Goal: Communication & Community: Answer question/provide support

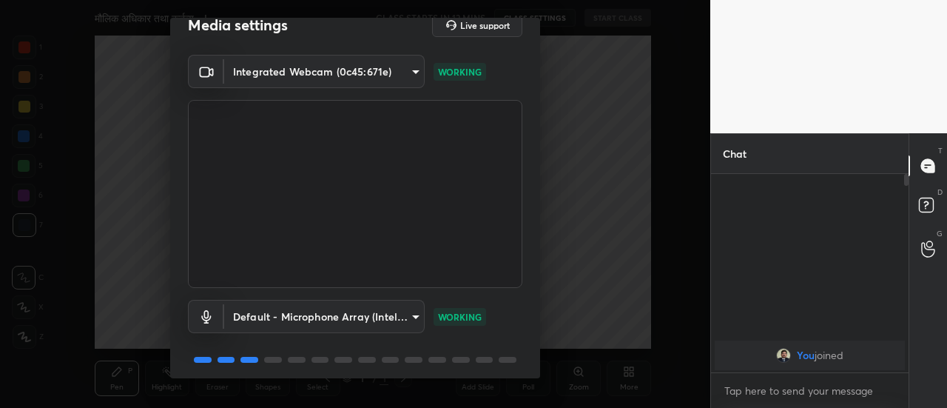
scroll to position [77, 0]
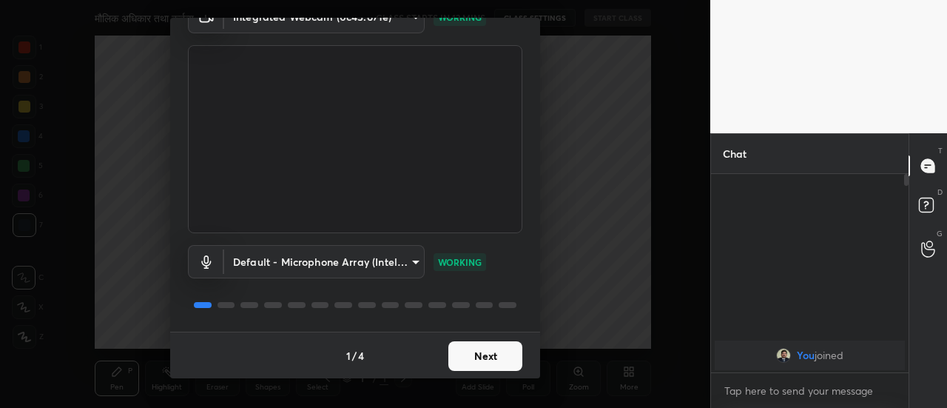
click at [510, 356] on button "Next" at bounding box center [485, 356] width 74 height 30
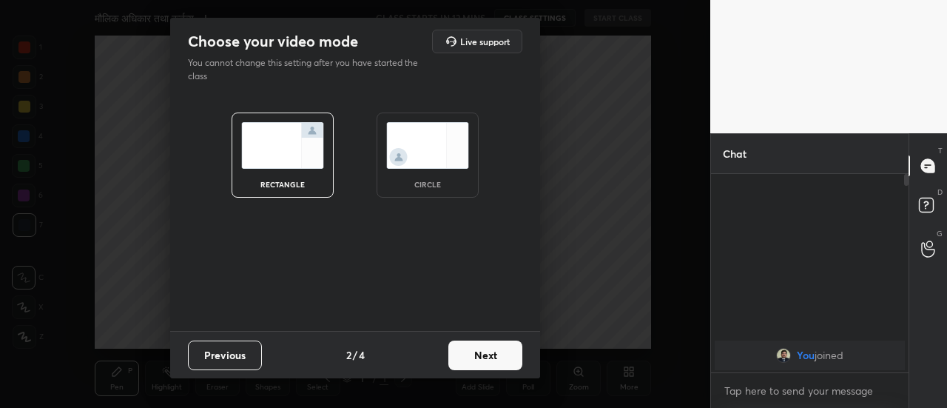
scroll to position [0, 0]
click at [515, 356] on button "Next" at bounding box center [485, 355] width 74 height 30
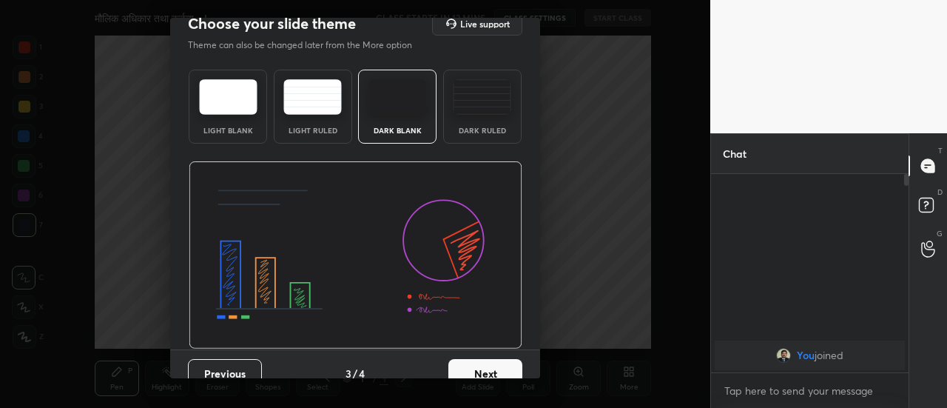
scroll to position [36, 0]
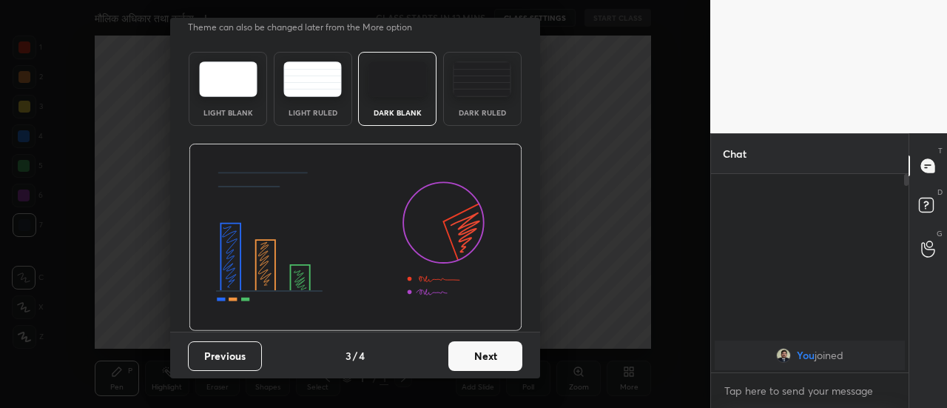
click at [512, 357] on button "Next" at bounding box center [485, 356] width 74 height 30
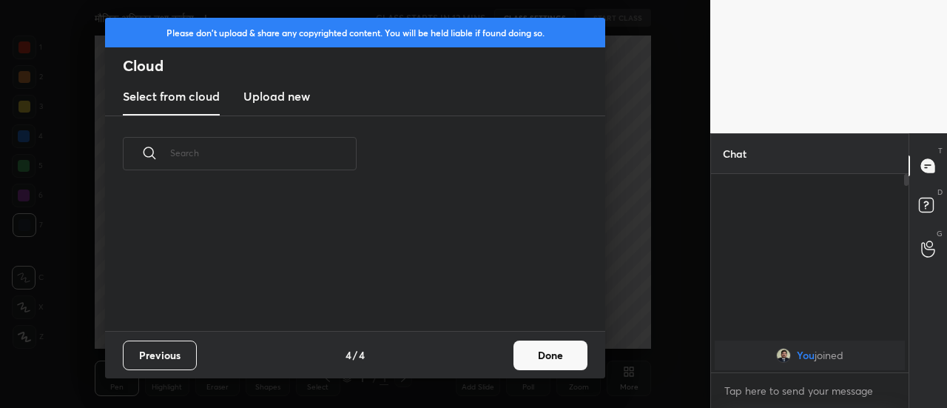
scroll to position [139, 475]
click at [551, 354] on button "Done" at bounding box center [550, 355] width 74 height 30
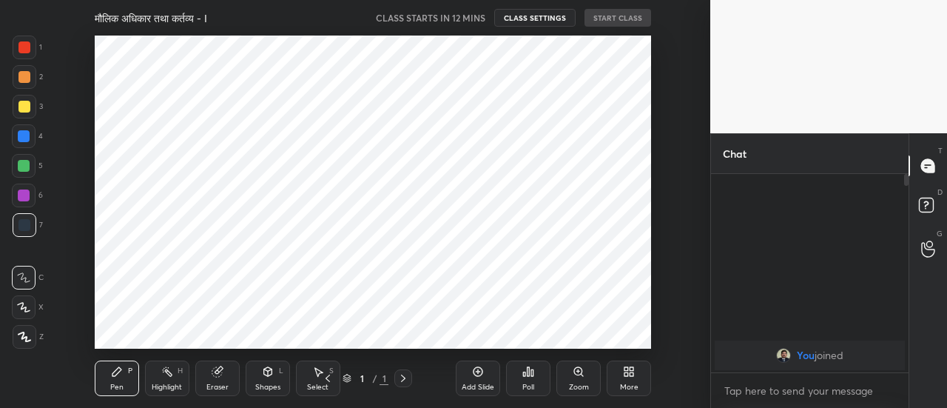
click at [478, 377] on icon at bounding box center [478, 371] width 12 height 12
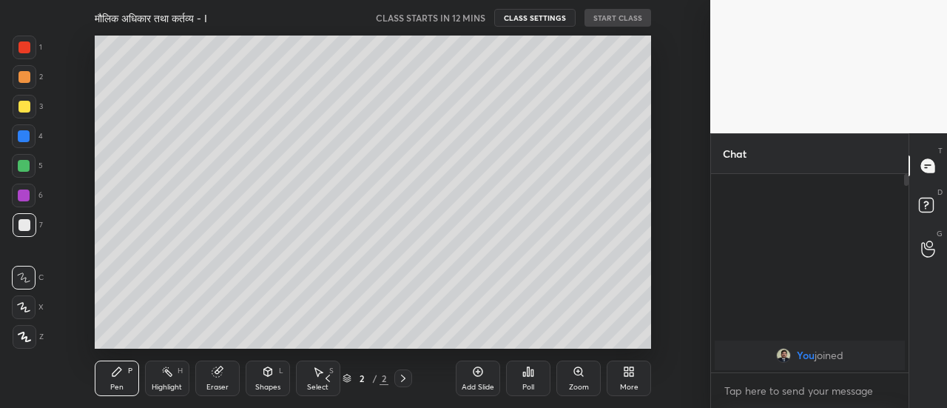
click at [478, 377] on icon at bounding box center [478, 372] width 10 height 10
click at [477, 377] on icon at bounding box center [478, 372] width 10 height 10
click at [477, 376] on icon at bounding box center [478, 372] width 10 height 10
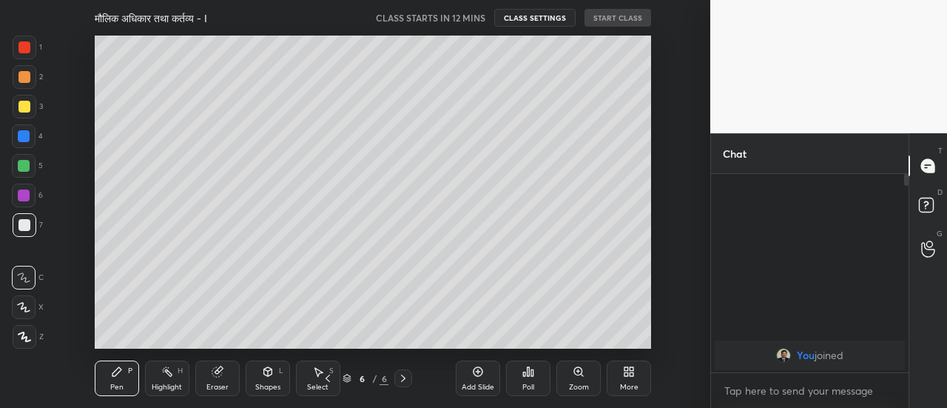
click at [476, 376] on icon at bounding box center [478, 372] width 10 height 10
click at [477, 377] on icon at bounding box center [478, 372] width 10 height 10
click at [476, 376] on icon at bounding box center [478, 372] width 10 height 10
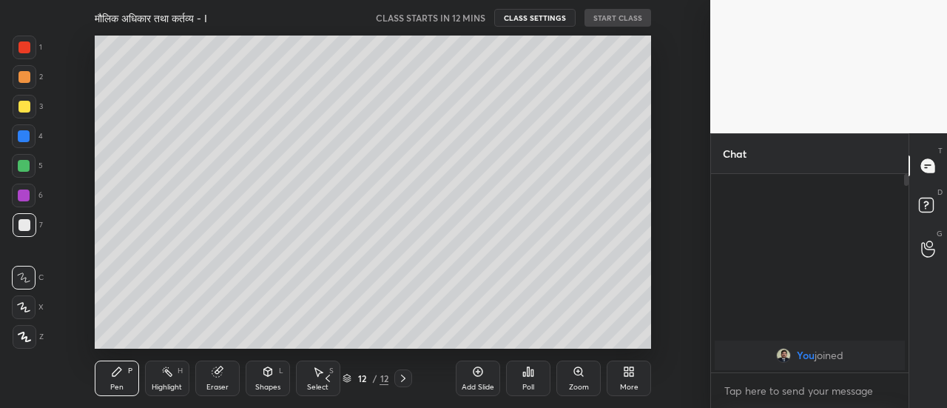
click at [476, 376] on icon at bounding box center [478, 372] width 10 height 10
click at [476, 377] on icon at bounding box center [478, 372] width 10 height 10
click at [476, 376] on icon at bounding box center [478, 372] width 10 height 10
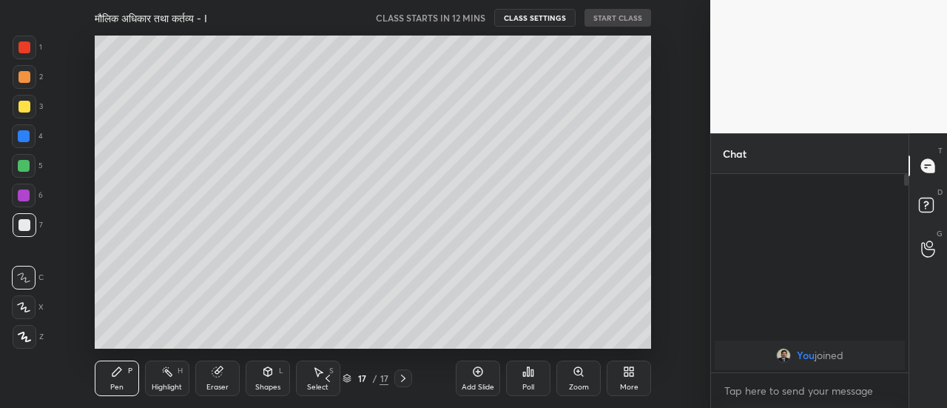
click at [476, 376] on icon at bounding box center [478, 372] width 10 height 10
click at [476, 375] on icon at bounding box center [478, 372] width 10 height 10
click at [476, 375] on icon at bounding box center [478, 371] width 12 height 12
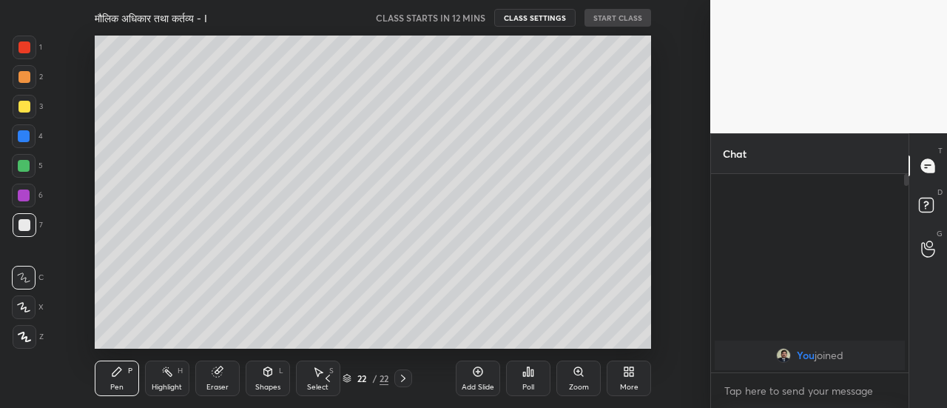
click at [478, 375] on icon at bounding box center [478, 371] width 12 height 12
click at [326, 380] on icon at bounding box center [328, 378] width 12 height 12
click at [327, 379] on icon at bounding box center [328, 378] width 12 height 12
click at [327, 380] on icon at bounding box center [328, 377] width 4 height 7
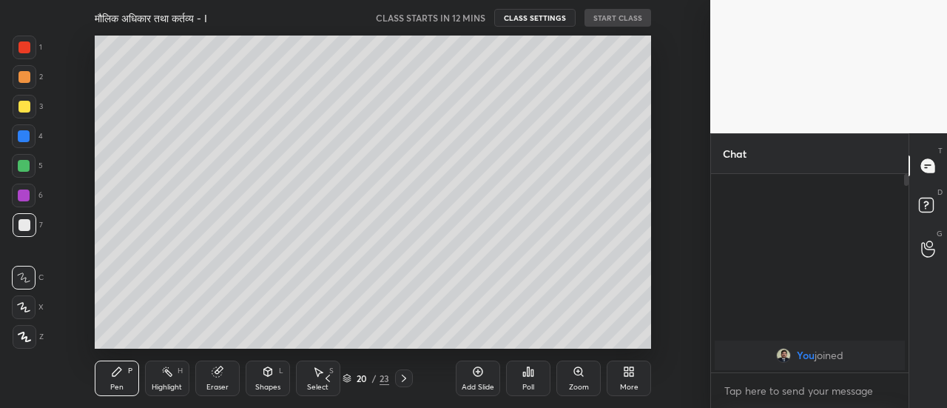
click at [327, 378] on icon at bounding box center [328, 378] width 12 height 12
click at [328, 378] on icon at bounding box center [328, 378] width 12 height 12
click at [327, 378] on icon at bounding box center [328, 378] width 12 height 12
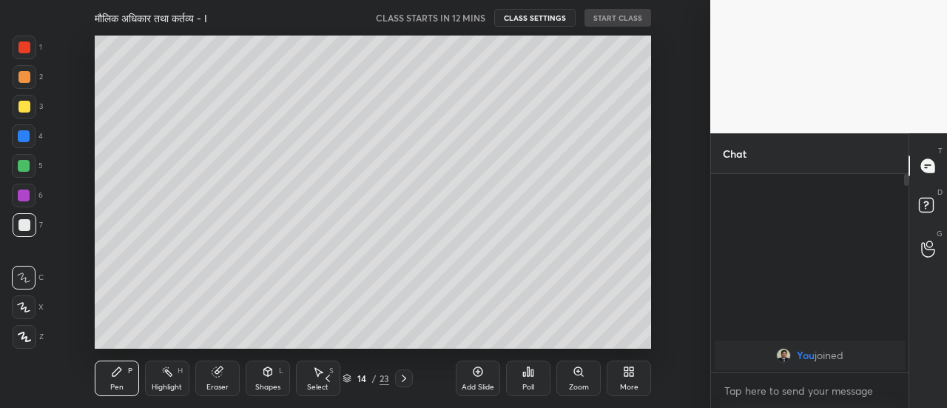
click at [327, 379] on icon at bounding box center [328, 378] width 12 height 12
click at [327, 378] on icon at bounding box center [328, 378] width 12 height 12
click at [326, 378] on icon at bounding box center [328, 378] width 12 height 12
click at [326, 379] on icon at bounding box center [328, 377] width 4 height 7
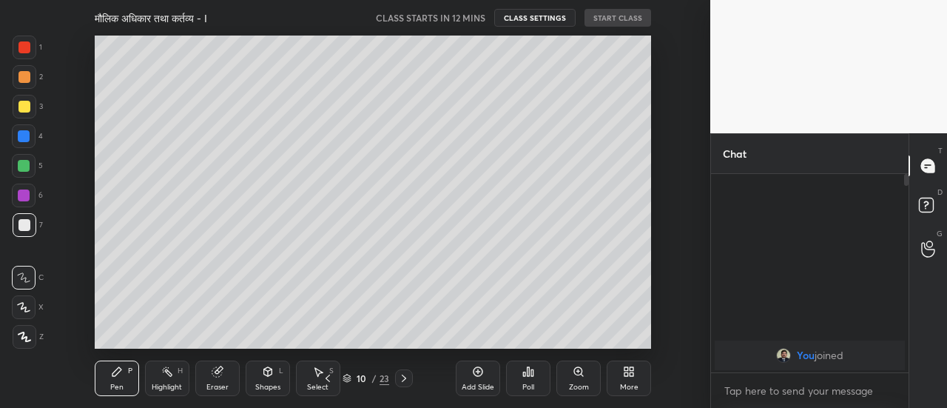
click at [327, 378] on icon at bounding box center [328, 378] width 12 height 12
click at [327, 379] on icon at bounding box center [328, 378] width 12 height 12
click at [327, 378] on icon at bounding box center [328, 378] width 12 height 12
click at [327, 379] on icon at bounding box center [328, 378] width 12 height 12
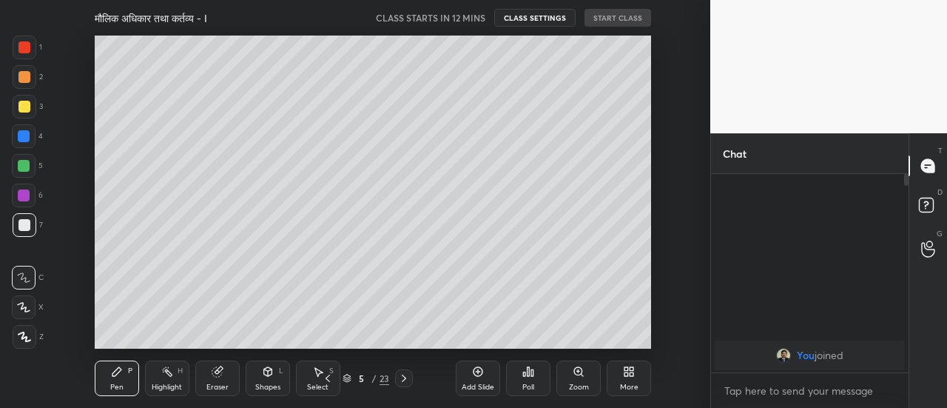
click at [327, 378] on icon at bounding box center [328, 378] width 12 height 12
click at [327, 380] on icon at bounding box center [328, 377] width 4 height 7
click at [28, 336] on icon at bounding box center [24, 336] width 13 height 10
click at [27, 107] on div at bounding box center [24, 107] width 12 height 12
click at [218, 378] on div "Eraser" at bounding box center [217, 378] width 44 height 36
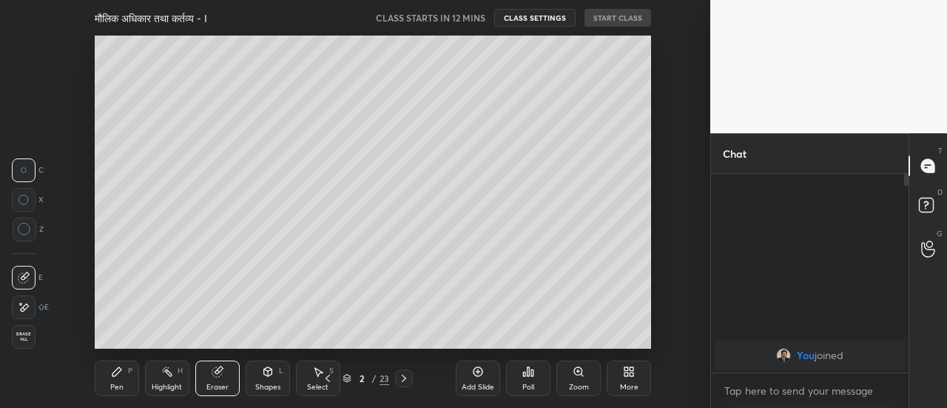
click at [185, 366] on div "Highlight H" at bounding box center [167, 378] width 44 height 36
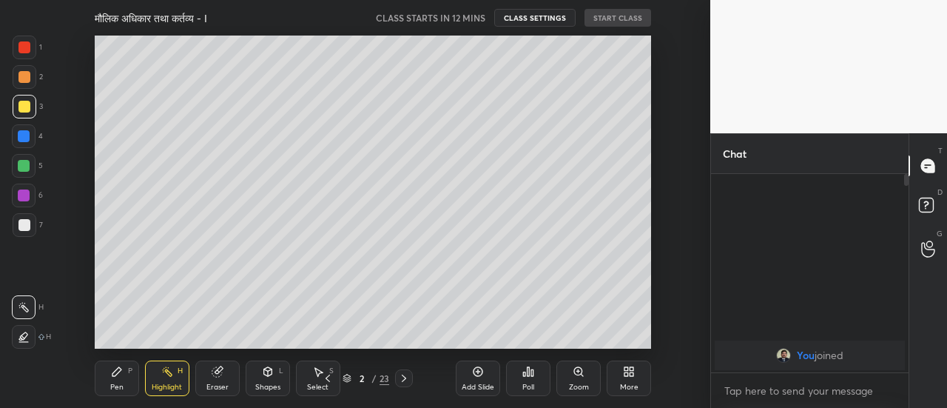
click at [218, 380] on div "Eraser" at bounding box center [217, 378] width 44 height 36
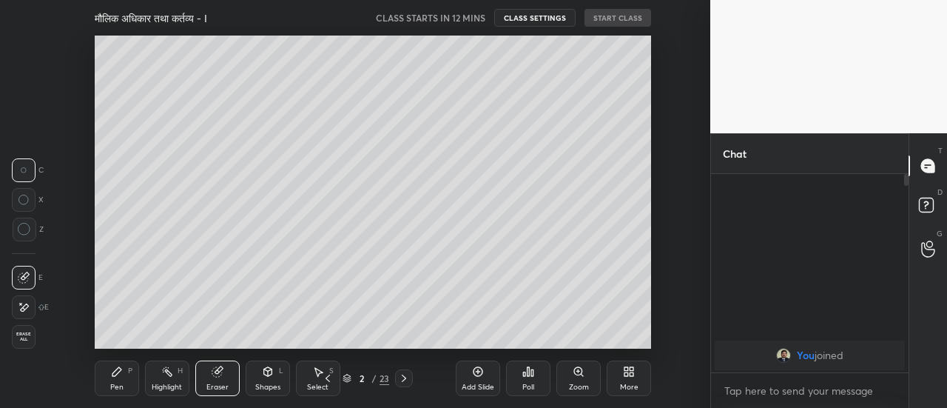
click at [30, 310] on div at bounding box center [24, 307] width 24 height 24
click at [116, 376] on icon at bounding box center [117, 371] width 12 height 12
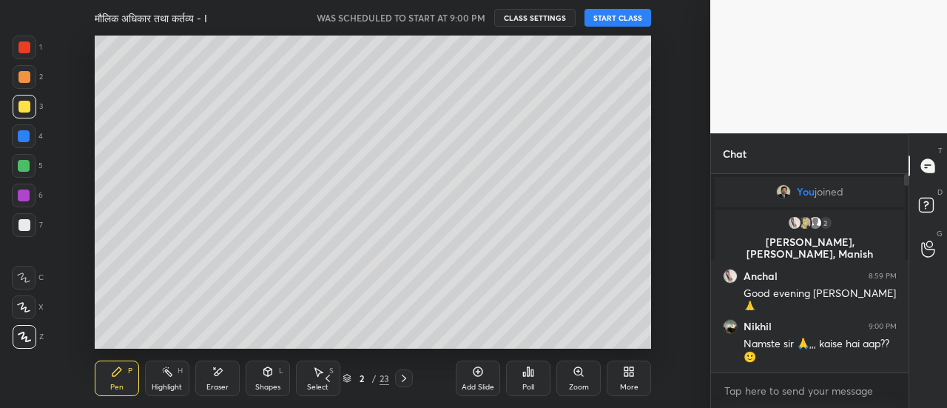
click at [621, 16] on button "START CLASS" at bounding box center [617, 18] width 67 height 18
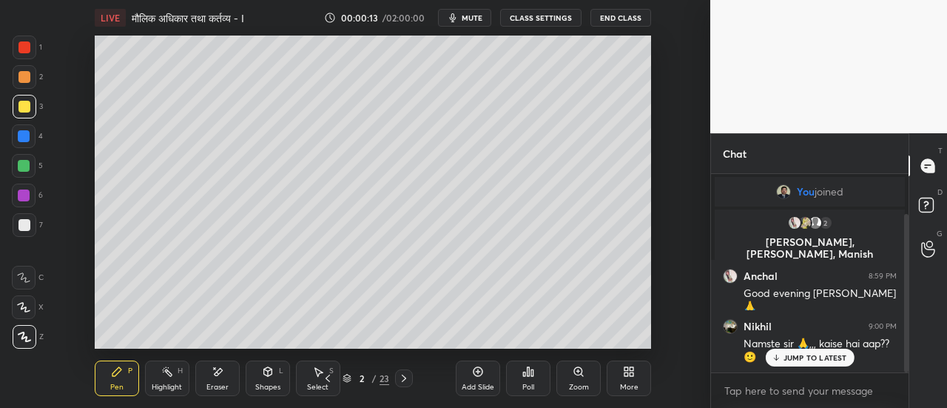
scroll to position [50, 0]
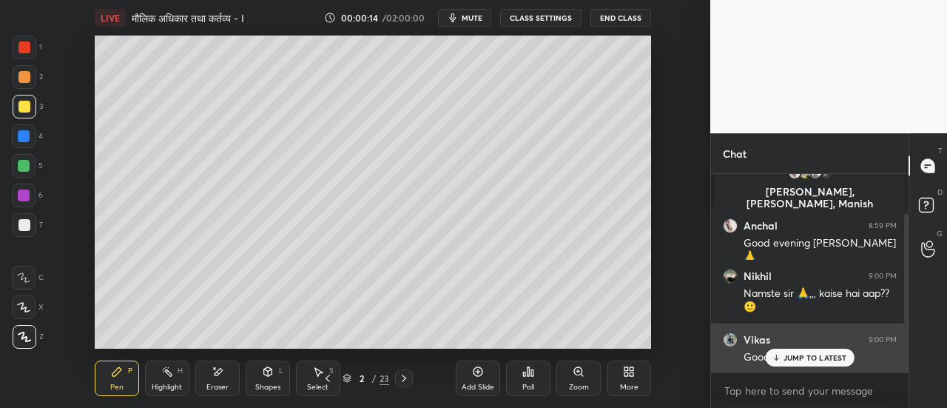
click at [818, 356] on p "JUMP TO LATEST" at bounding box center [815, 357] width 64 height 9
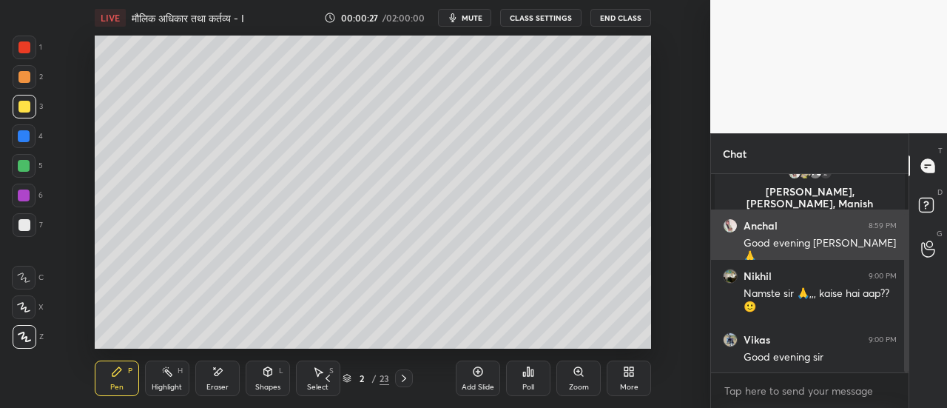
scroll to position [0, 0]
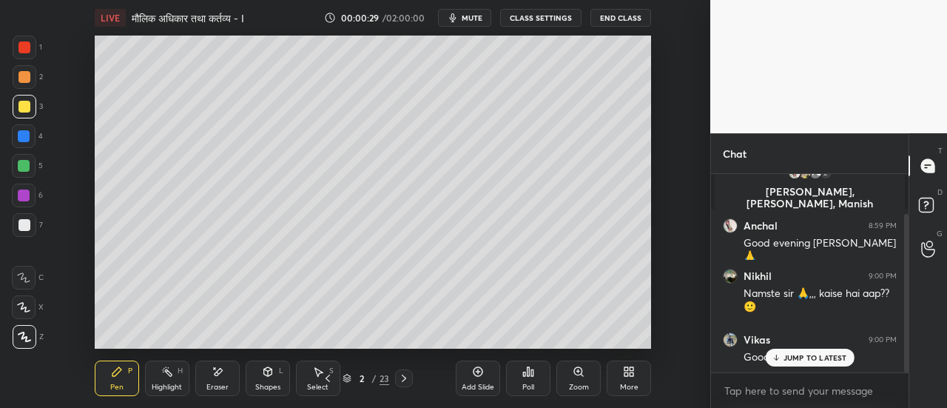
click at [803, 356] on p "JUMP TO LATEST" at bounding box center [815, 357] width 64 height 9
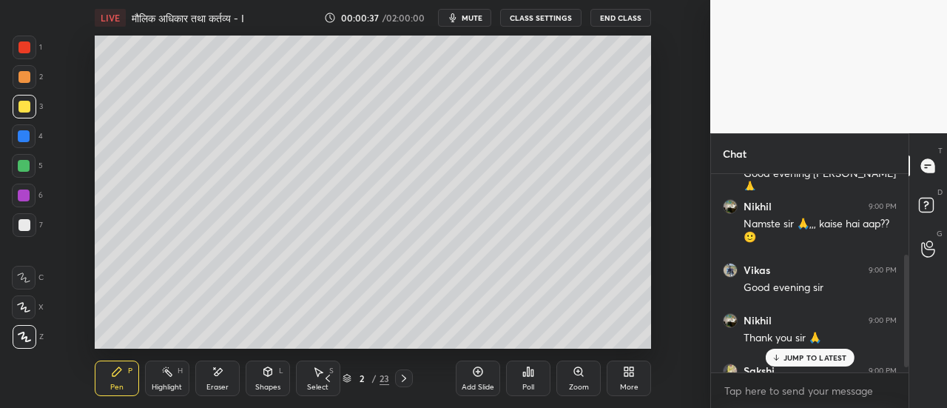
scroll to position [151, 0]
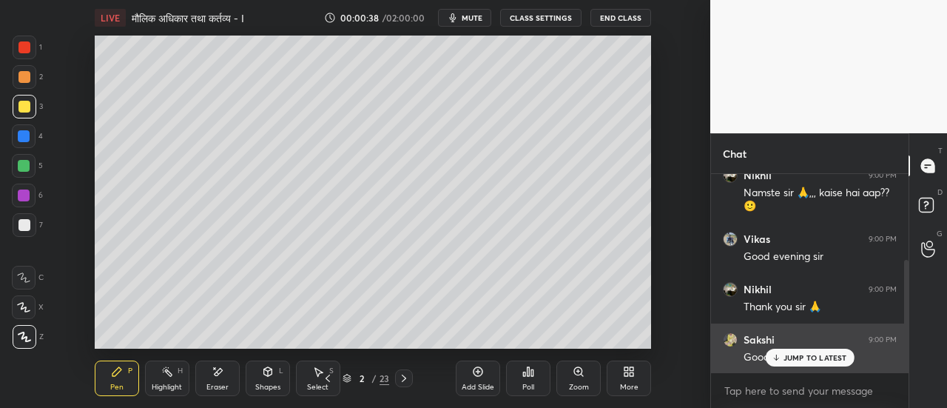
click at [800, 357] on p "JUMP TO LATEST" at bounding box center [815, 357] width 64 height 9
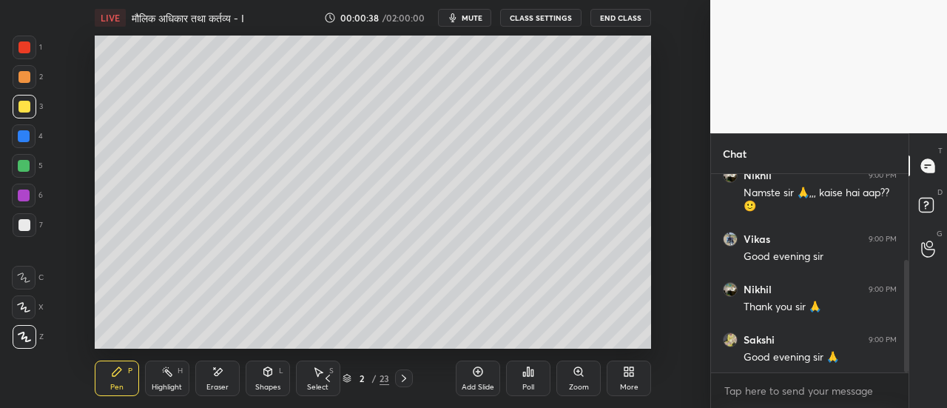
scroll to position [166, 0]
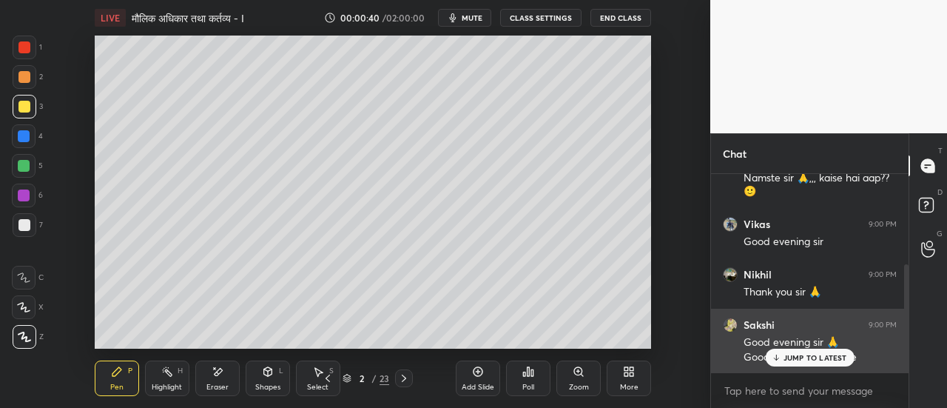
click at [798, 357] on p "JUMP TO LATEST" at bounding box center [815, 357] width 64 height 9
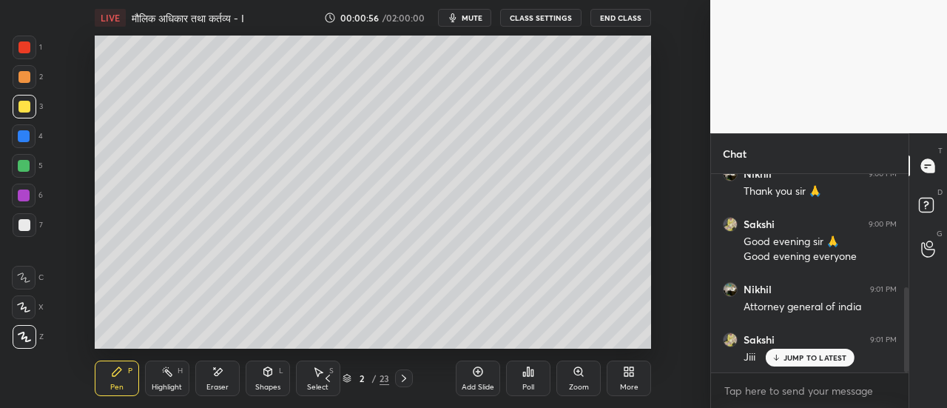
scroll to position [317, 0]
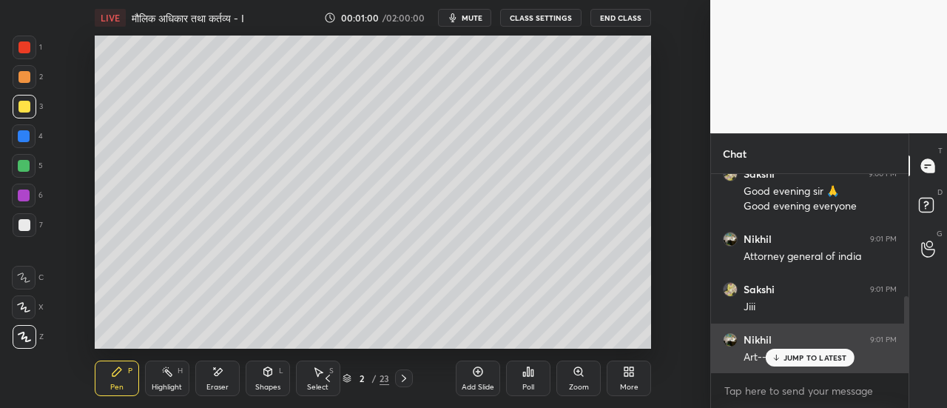
click at [786, 357] on p "JUMP TO LATEST" at bounding box center [815, 357] width 64 height 9
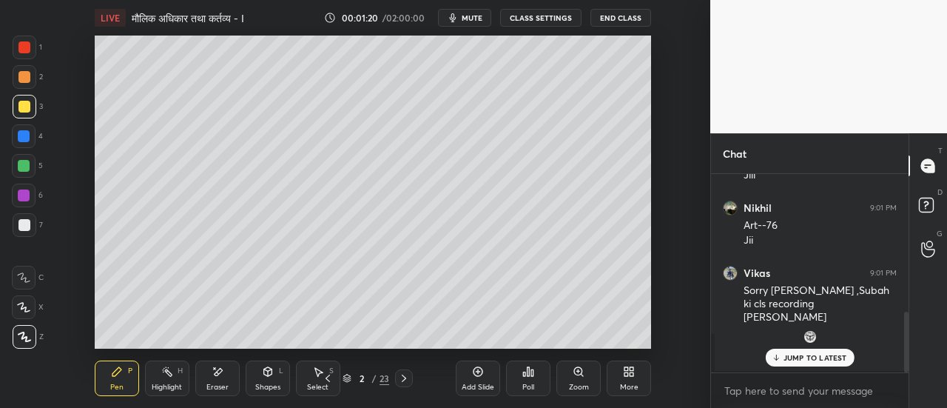
scroll to position [499, 0]
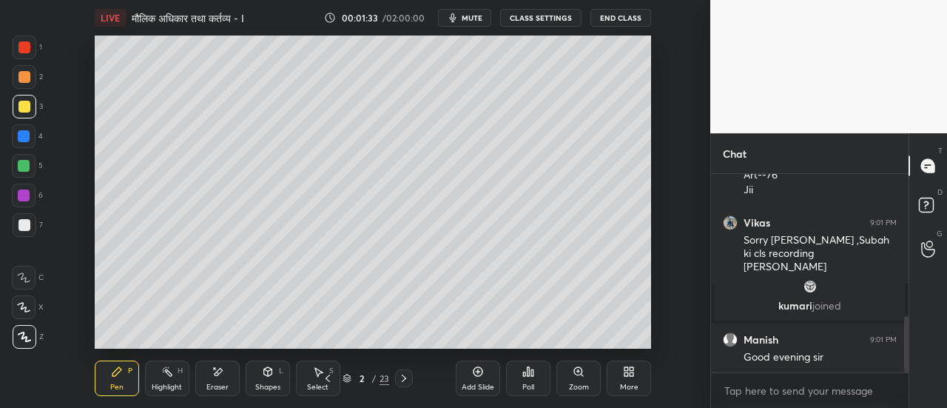
click at [811, 290] on img "grid" at bounding box center [810, 286] width 15 height 15
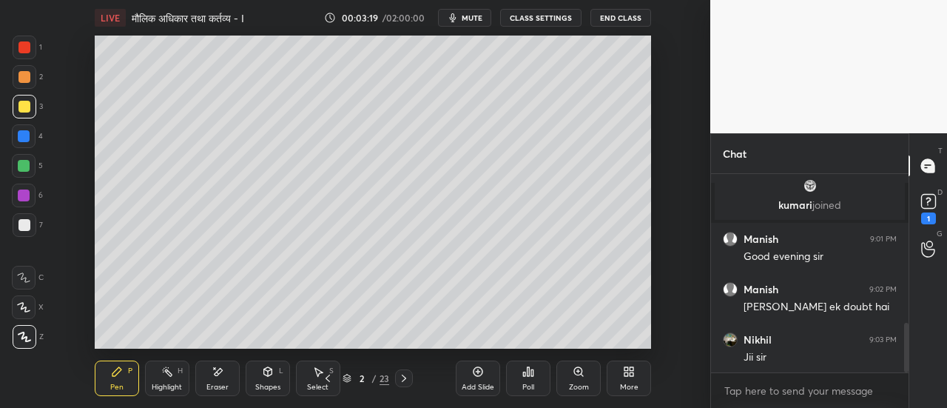
scroll to position [716, 0]
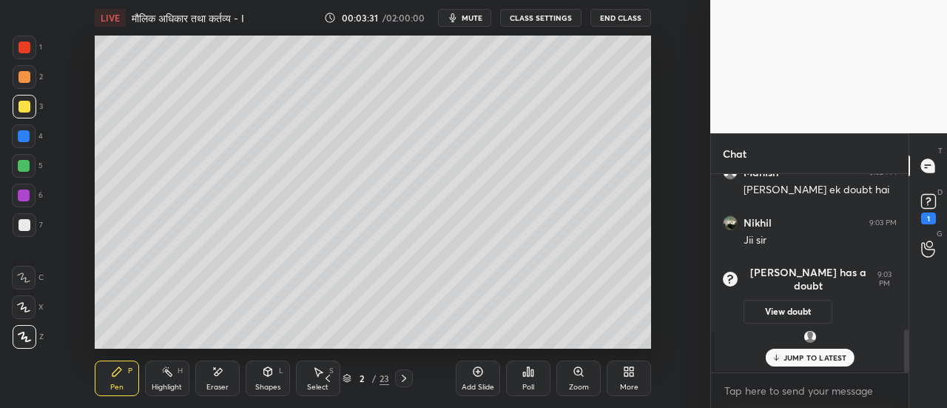
click at [795, 358] on p "JUMP TO LATEST" at bounding box center [815, 357] width 64 height 9
click at [923, 207] on rect at bounding box center [928, 202] width 14 height 14
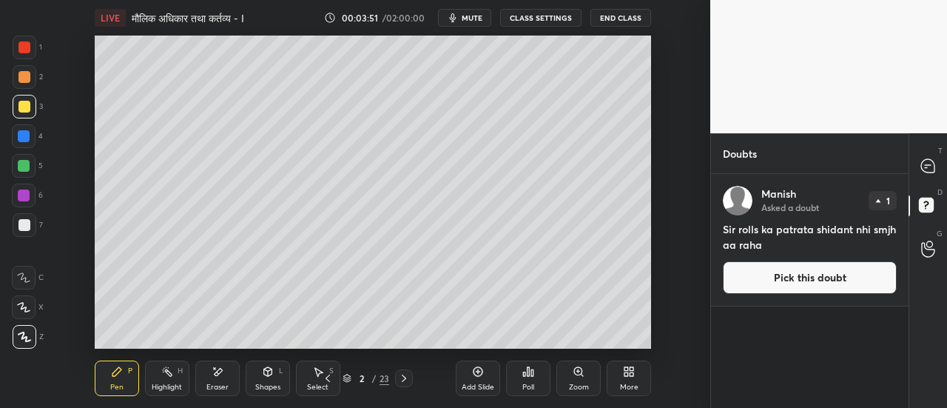
click at [803, 276] on button "Pick this doubt" at bounding box center [810, 277] width 174 height 33
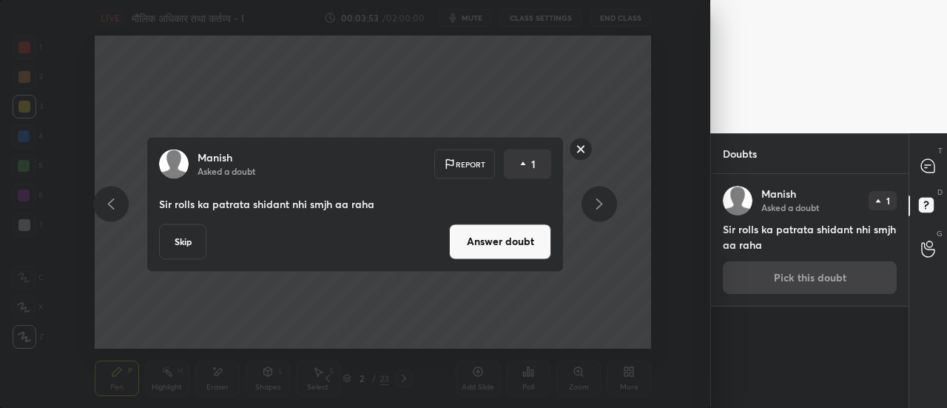
click at [524, 240] on button "Answer doubt" at bounding box center [500, 241] width 102 height 36
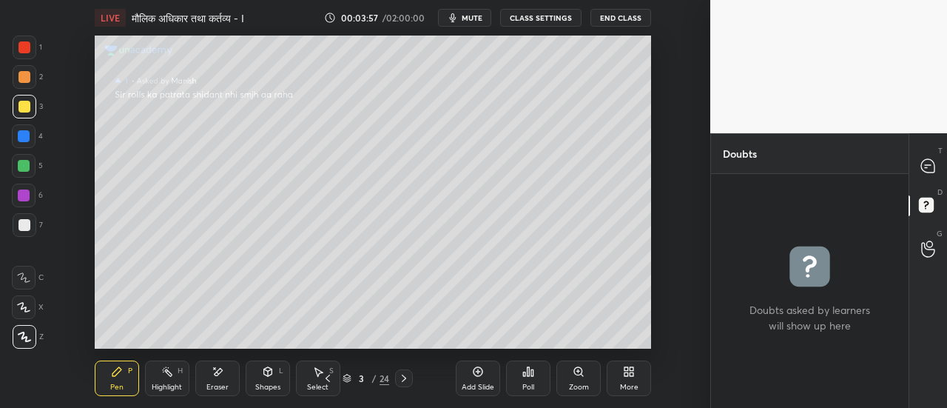
click at [577, 379] on div "Zoom" at bounding box center [578, 378] width 44 height 36
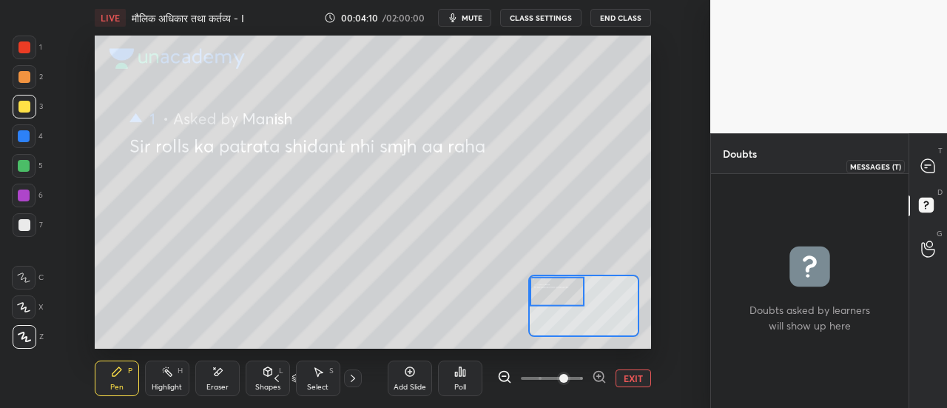
click at [927, 168] on icon at bounding box center [927, 165] width 13 height 13
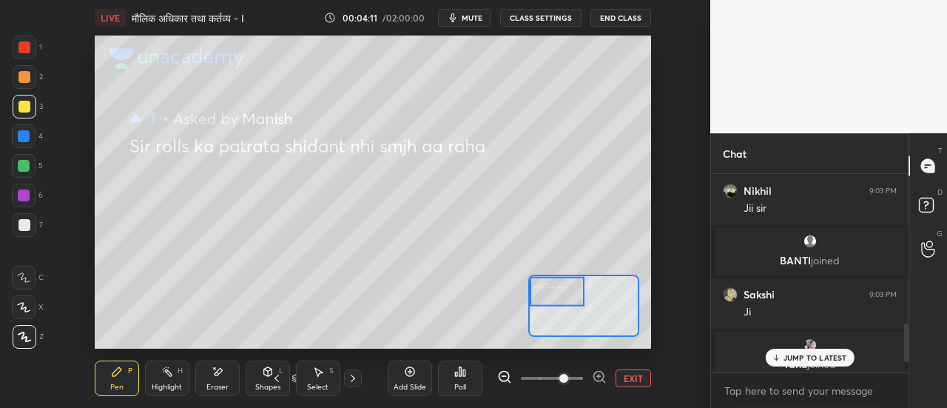
scroll to position [818, 0]
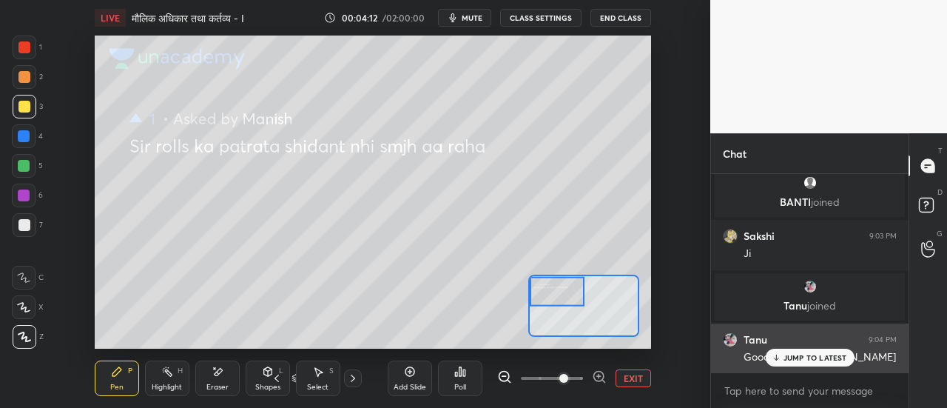
click at [828, 354] on p "JUMP TO LATEST" at bounding box center [815, 357] width 64 height 9
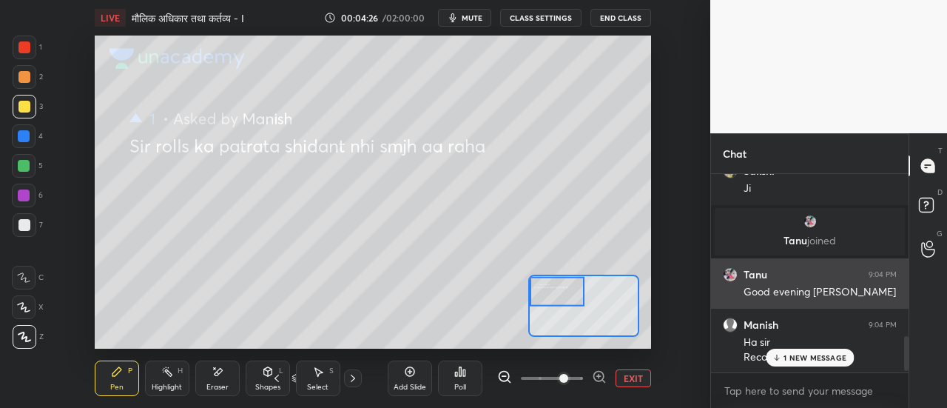
scroll to position [934, 0]
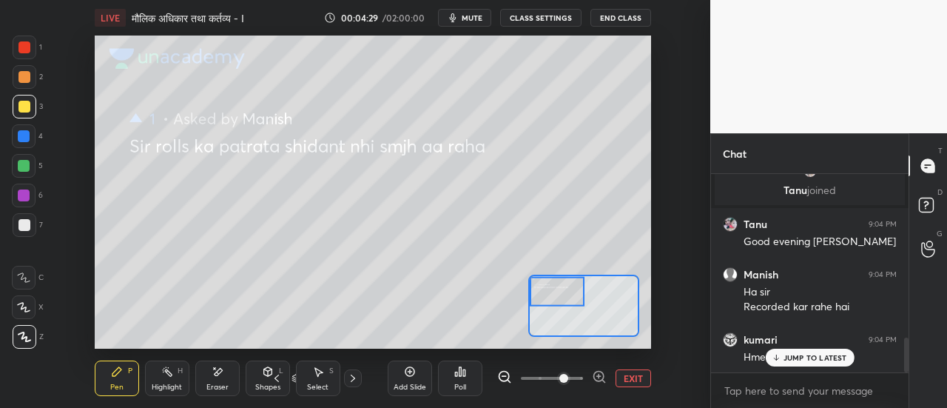
click at [798, 354] on p "JUMP TO LATEST" at bounding box center [815, 357] width 64 height 9
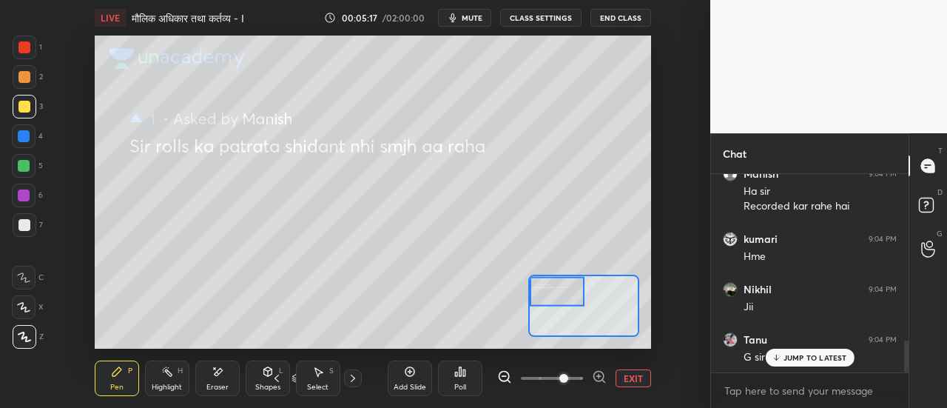
scroll to position [1098, 0]
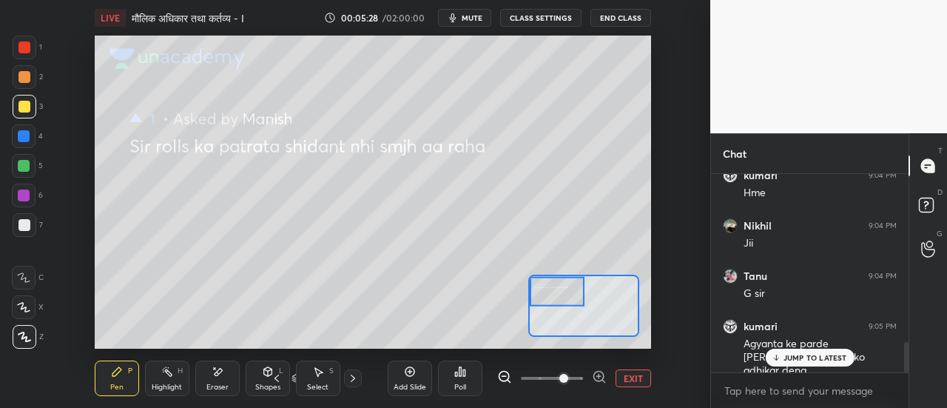
click at [794, 358] on p "JUMP TO LATEST" at bounding box center [815, 357] width 64 height 9
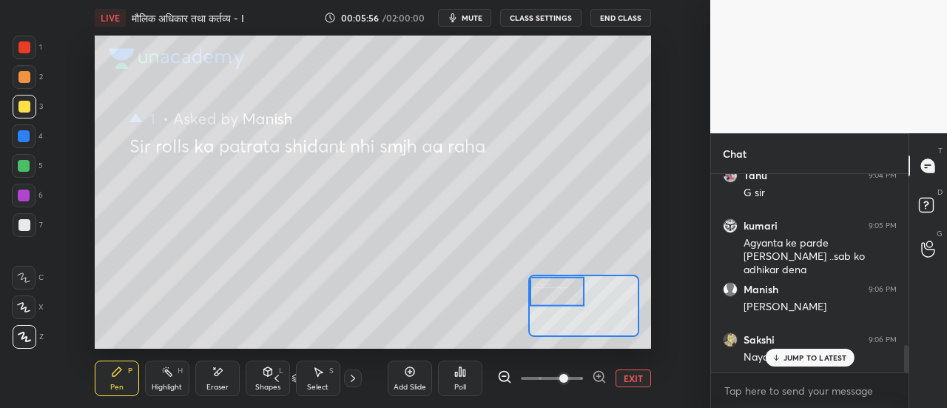
scroll to position [1249, 0]
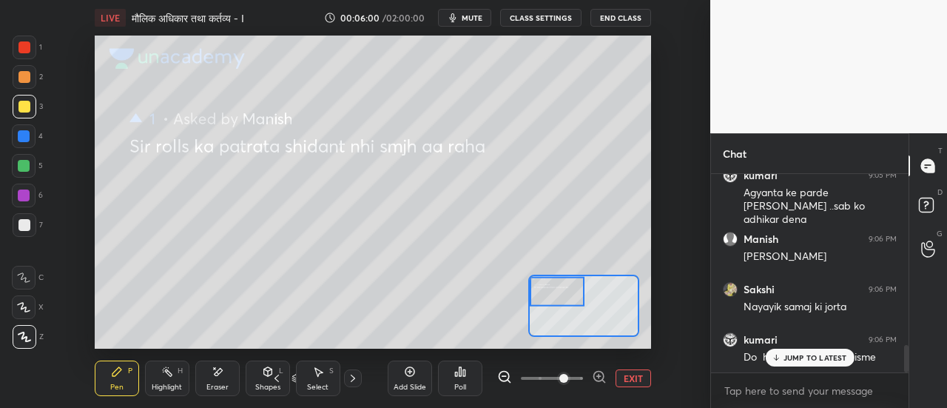
click at [798, 356] on p "JUMP TO LATEST" at bounding box center [815, 357] width 64 height 9
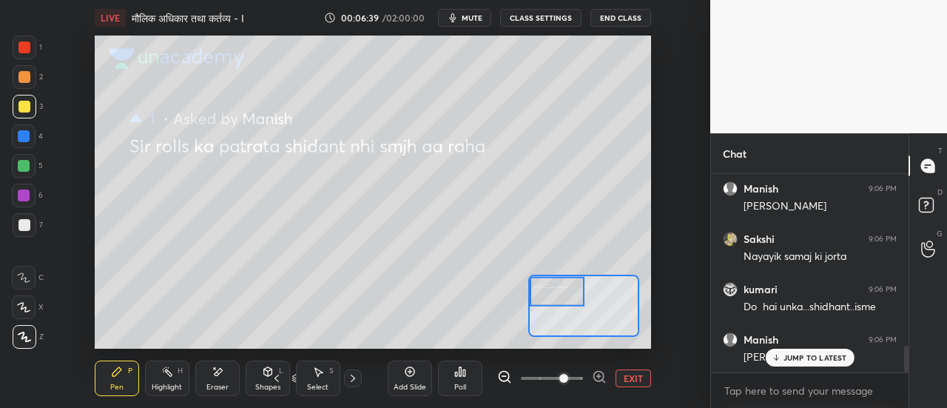
click at [28, 226] on div at bounding box center [24, 225] width 12 height 12
click at [27, 78] on div at bounding box center [24, 77] width 12 height 12
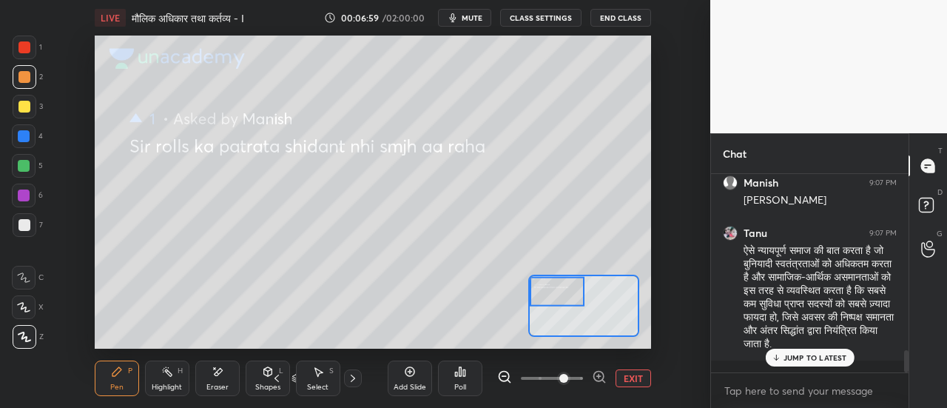
scroll to position [1570, 0]
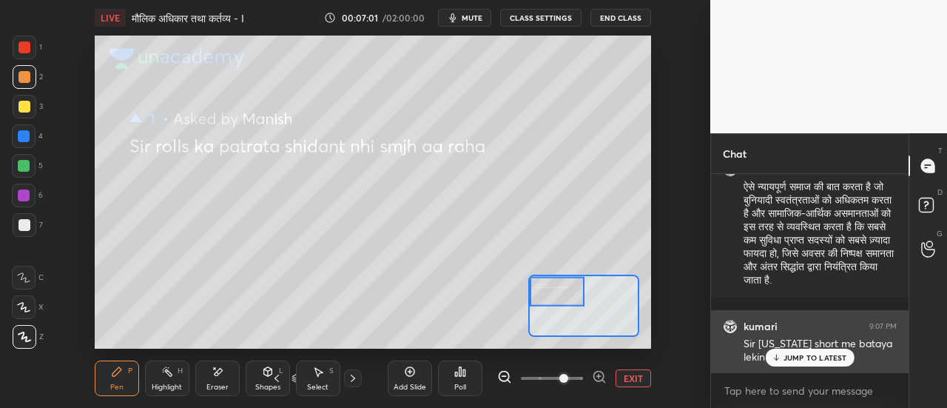
click at [824, 359] on p "JUMP TO LATEST" at bounding box center [815, 357] width 64 height 9
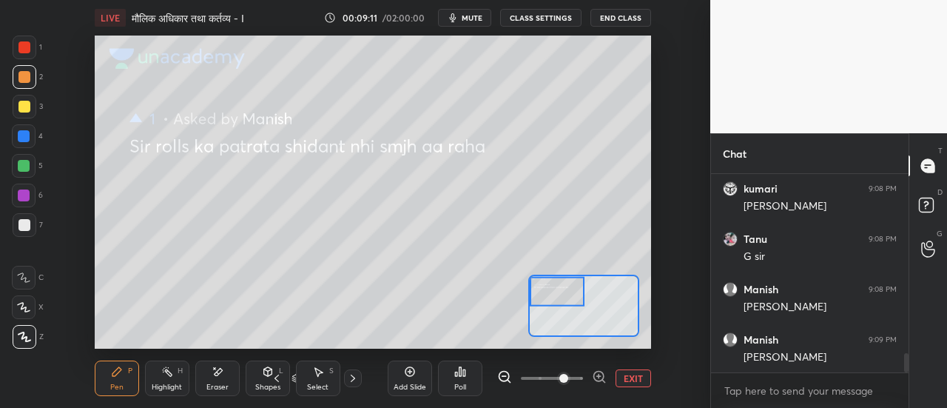
scroll to position [1901, 0]
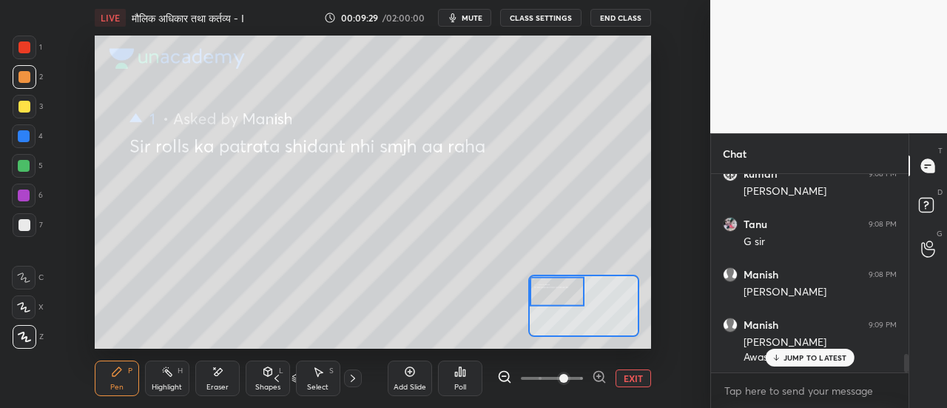
click at [457, 345] on div "Poll" at bounding box center [460, 378] width 44 height 83
click at [468, 347] on div "Poll" at bounding box center [460, 378] width 44 height 83
click at [476, 341] on div "Poll" at bounding box center [460, 378] width 44 height 83
click at [482, 340] on div "Poll" at bounding box center [460, 378] width 44 height 83
click at [657, 246] on div "Setting up your live class Poll for secs No correct answer Start poll" at bounding box center [372, 192] width 651 height 313
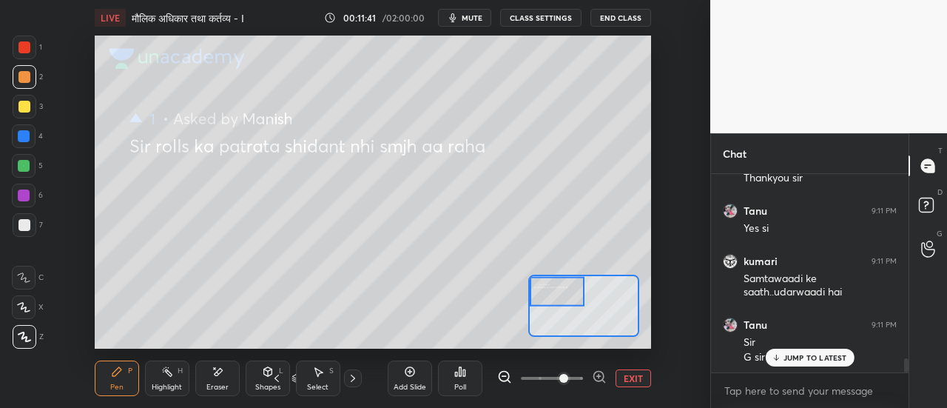
scroll to position [2617, 0]
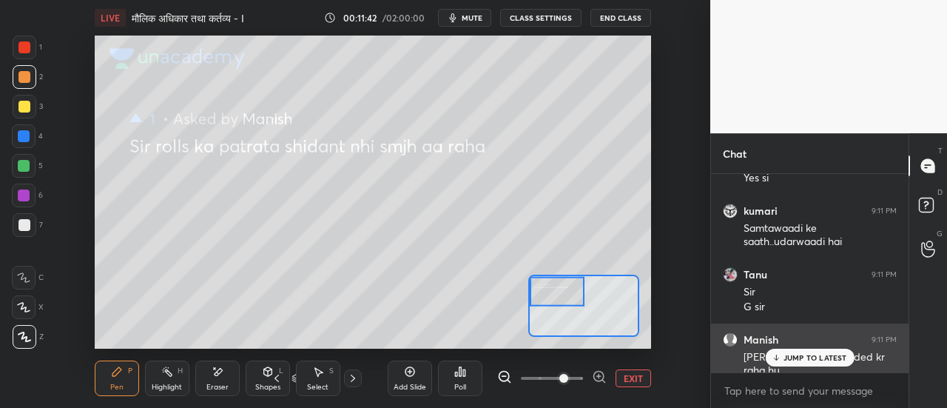
click at [793, 357] on p "JUMP TO LATEST" at bounding box center [815, 357] width 64 height 9
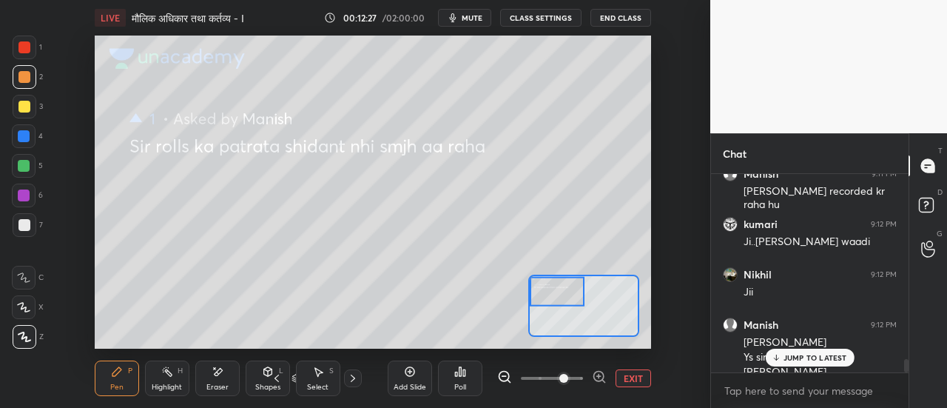
scroll to position [2798, 0]
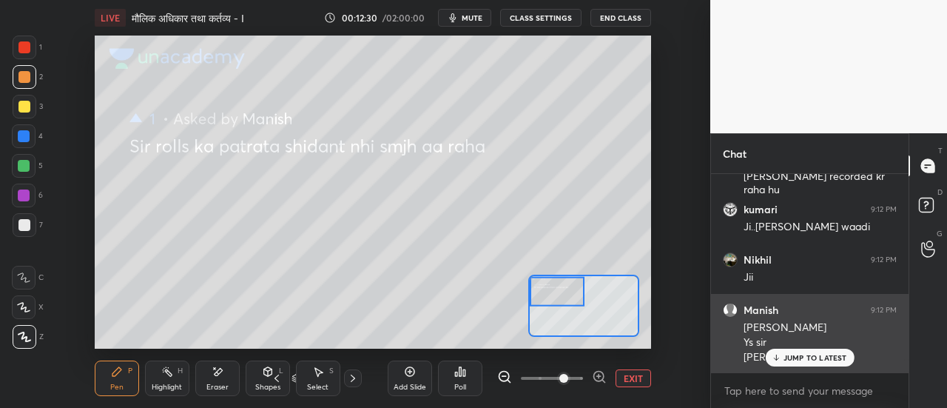
click at [798, 356] on p "JUMP TO LATEST" at bounding box center [815, 357] width 64 height 9
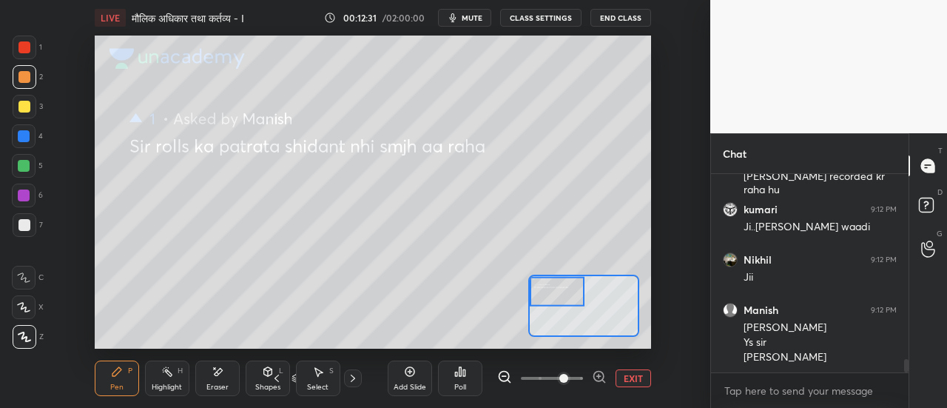
click at [629, 379] on button "EXIT" at bounding box center [634, 378] width 36 height 18
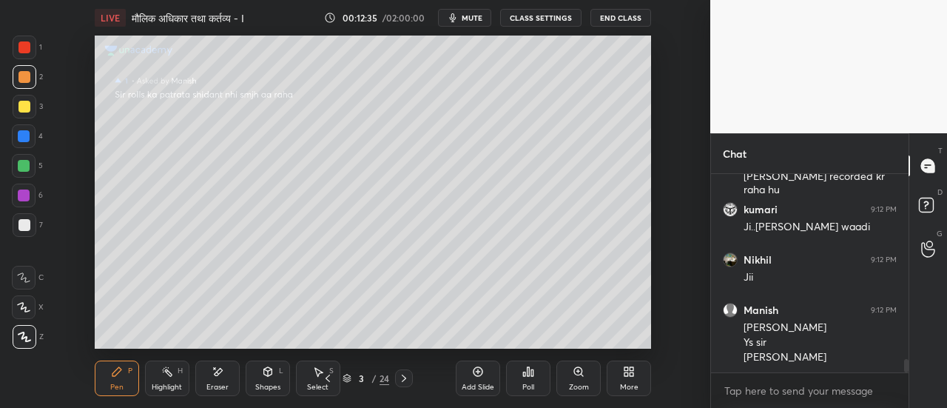
click at [331, 377] on icon at bounding box center [328, 378] width 12 height 12
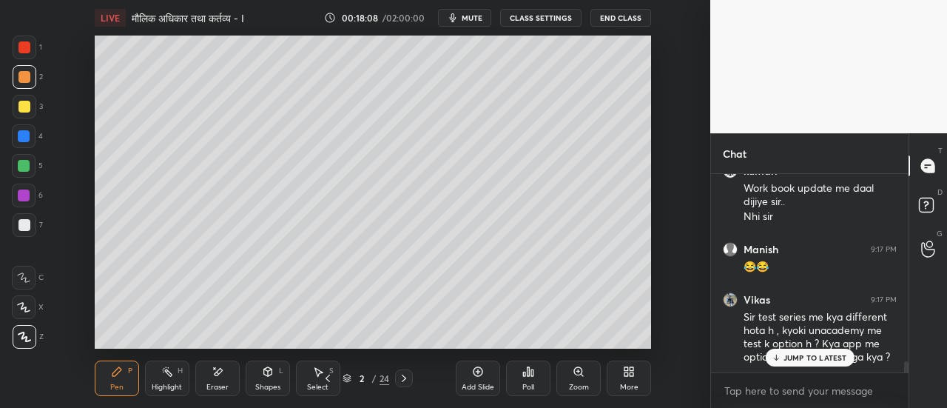
scroll to position [3434, 0]
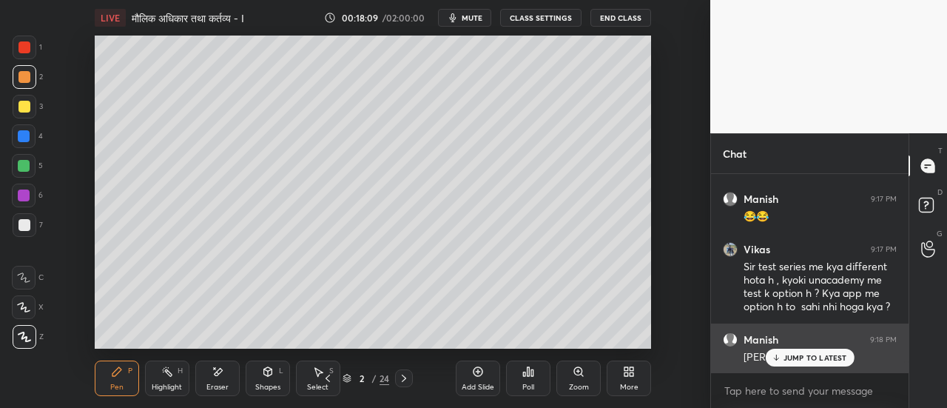
click at [808, 360] on p "JUMP TO LATEST" at bounding box center [815, 357] width 64 height 9
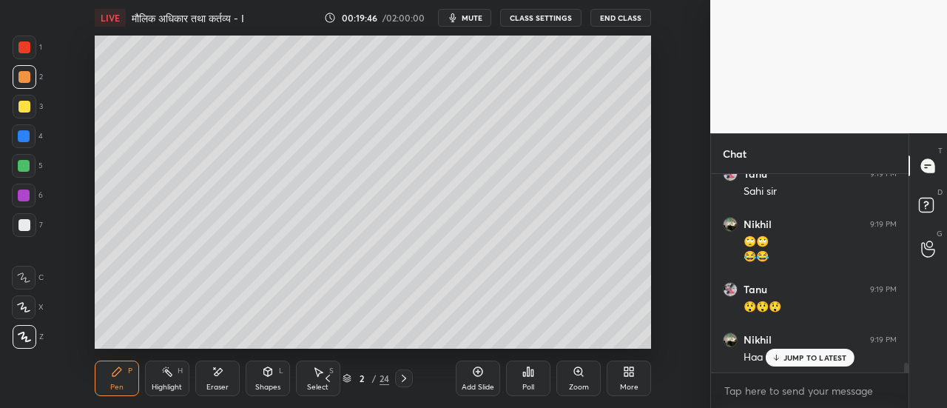
scroll to position [3851, 0]
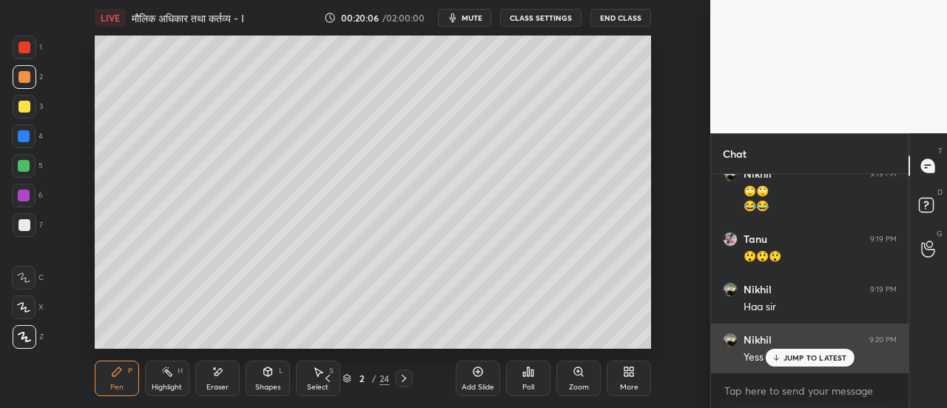
click at [798, 361] on p "JUMP TO LATEST" at bounding box center [815, 357] width 64 height 9
click at [806, 359] on p "JUMP TO LATEST" at bounding box center [815, 357] width 64 height 9
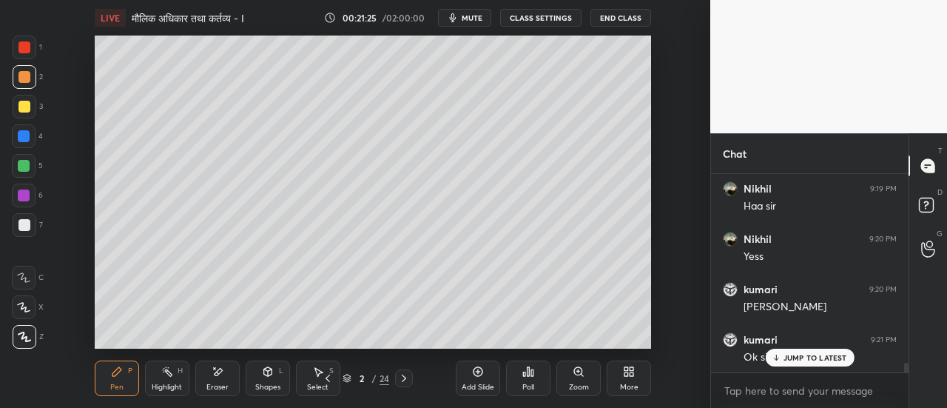
scroll to position [4002, 0]
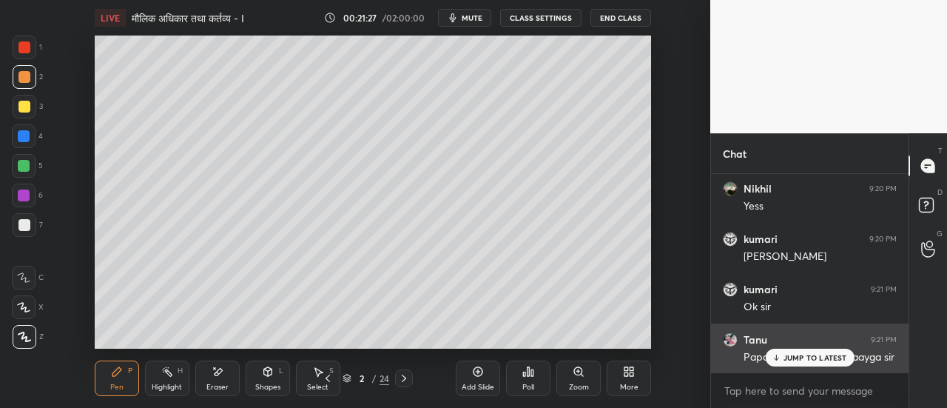
click at [796, 359] on p "JUMP TO LATEST" at bounding box center [815, 357] width 64 height 9
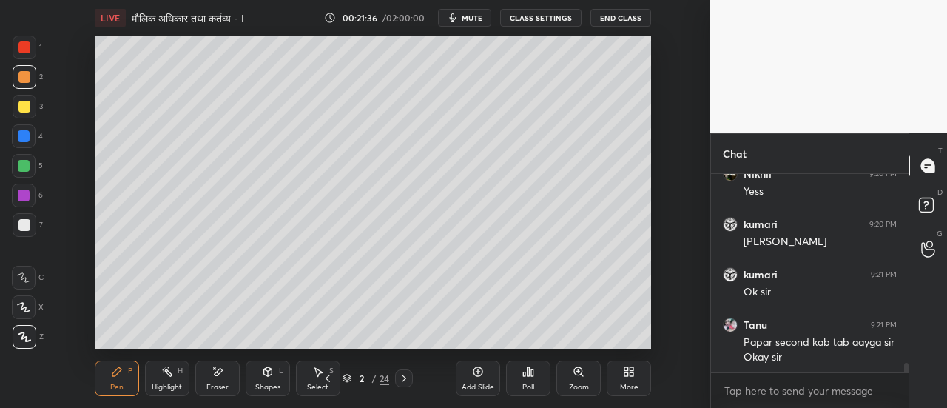
scroll to position [4068, 0]
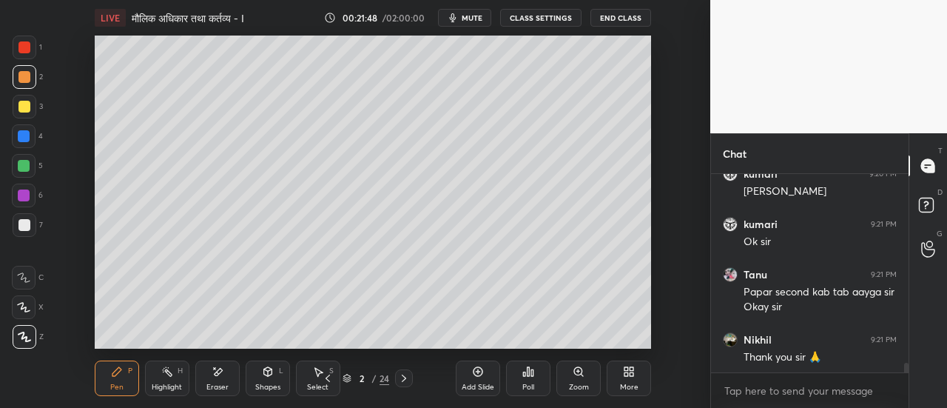
click at [218, 378] on div "Eraser" at bounding box center [217, 378] width 44 height 36
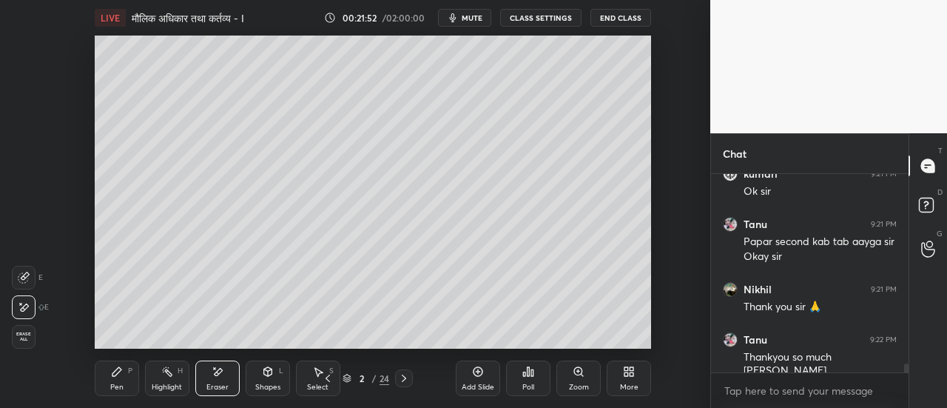
scroll to position [4168, 0]
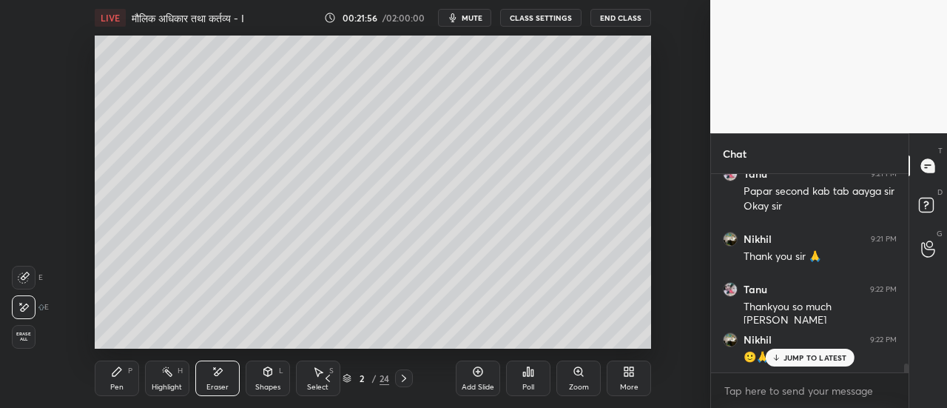
click at [118, 380] on div "Pen P" at bounding box center [117, 378] width 44 height 36
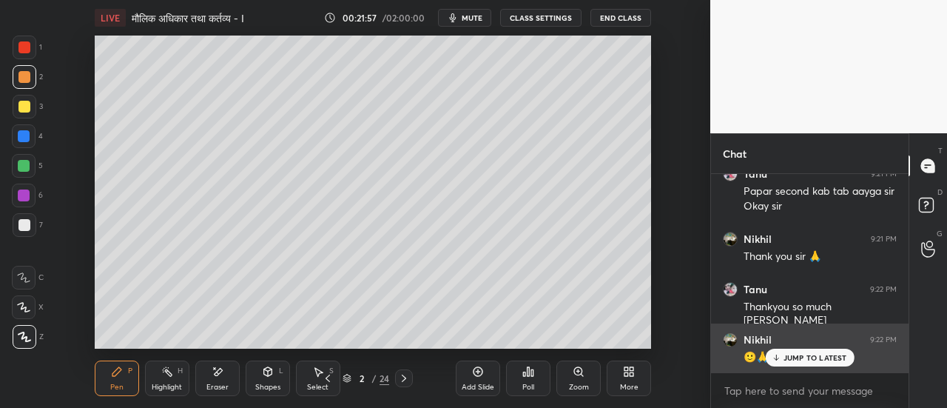
click at [801, 354] on p "JUMP TO LATEST" at bounding box center [815, 357] width 64 height 9
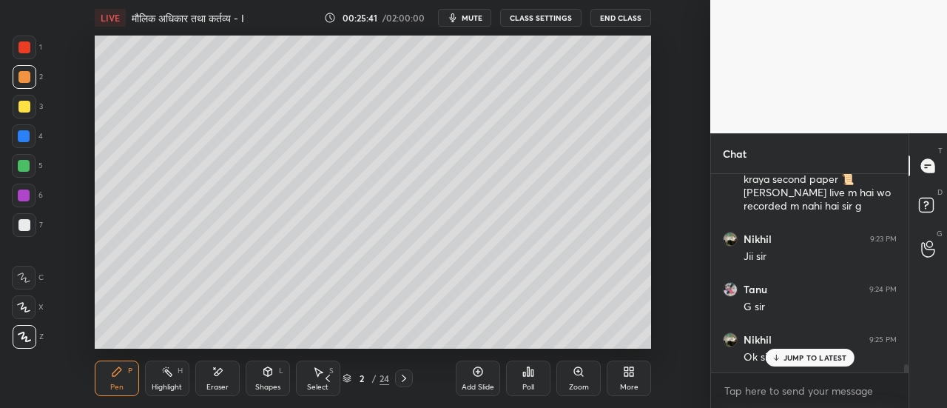
scroll to position [4473, 0]
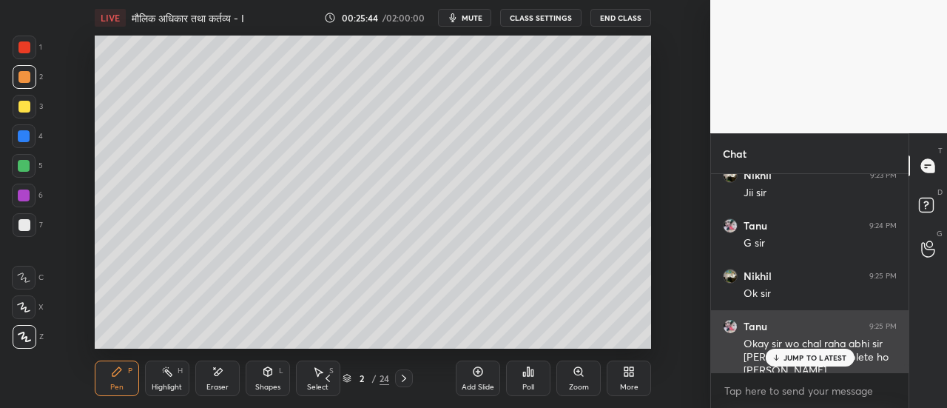
click at [802, 356] on p "JUMP TO LATEST" at bounding box center [815, 357] width 64 height 9
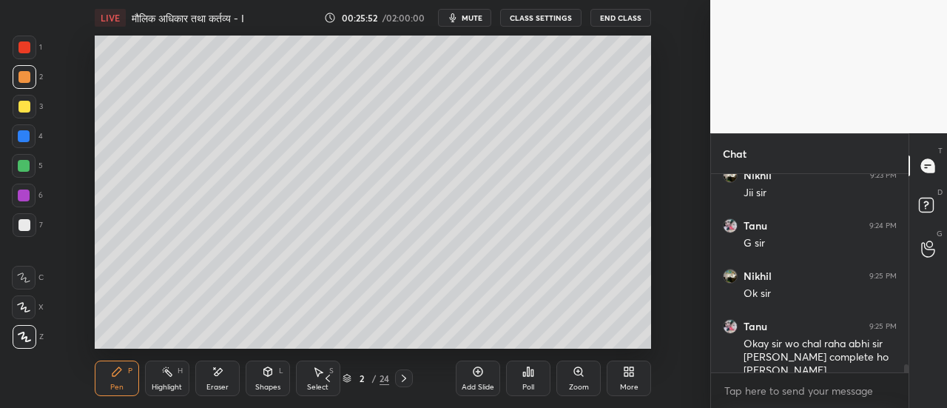
click at [219, 380] on div "Eraser" at bounding box center [217, 378] width 44 height 36
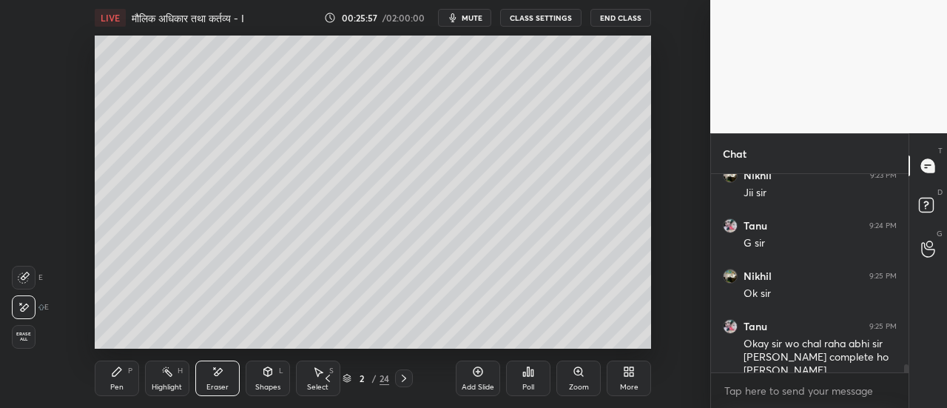
click at [117, 380] on div "Pen P" at bounding box center [117, 378] width 44 height 36
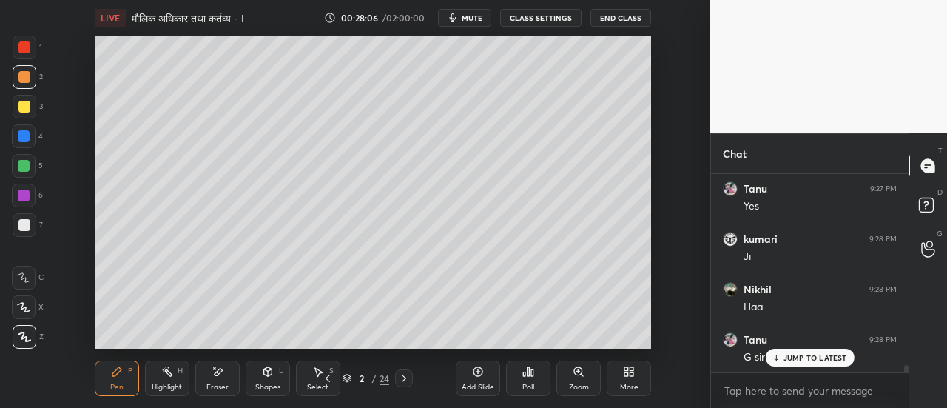
scroll to position [5103, 0]
click at [404, 377] on icon at bounding box center [404, 378] width 12 height 12
click at [405, 380] on icon at bounding box center [404, 378] width 12 height 12
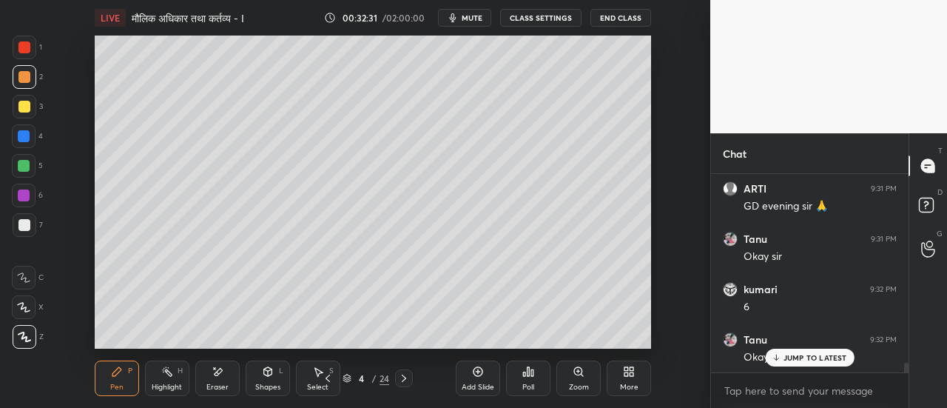
click at [31, 50] on div at bounding box center [25, 48] width 24 height 24
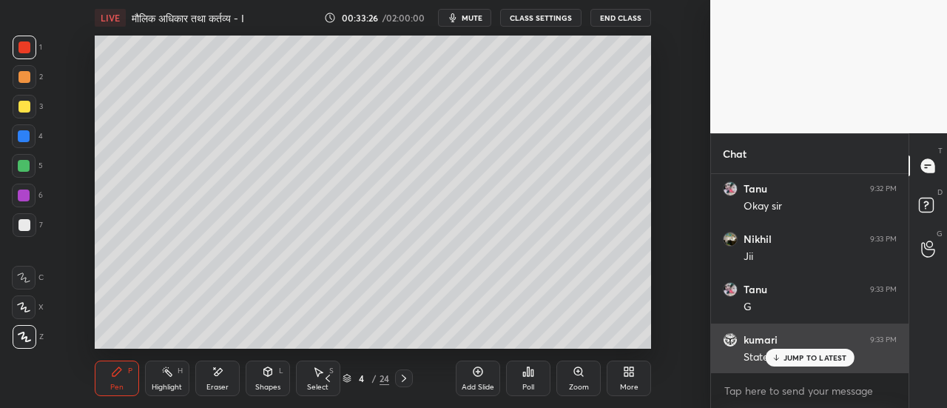
click at [802, 360] on p "JUMP TO LATEST" at bounding box center [815, 357] width 64 height 9
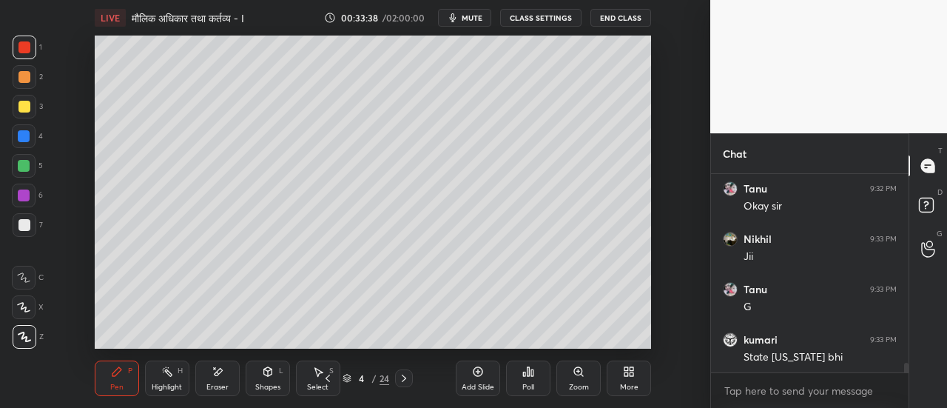
click at [404, 380] on icon at bounding box center [404, 377] width 4 height 7
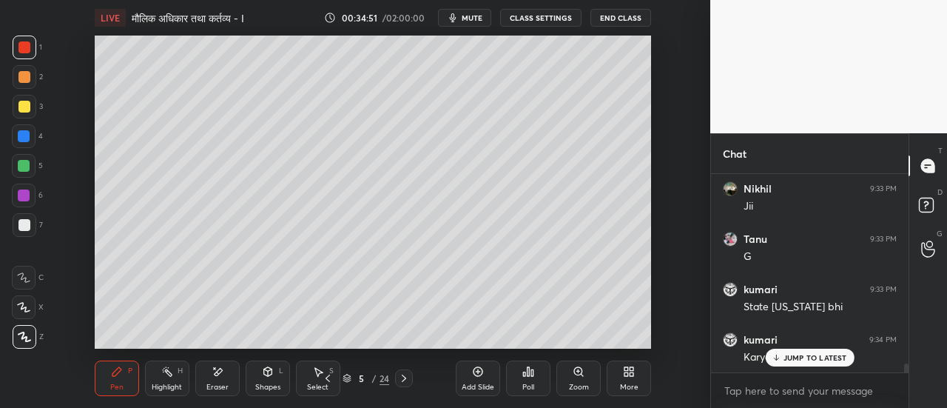
click at [35, 73] on div at bounding box center [25, 77] width 24 height 24
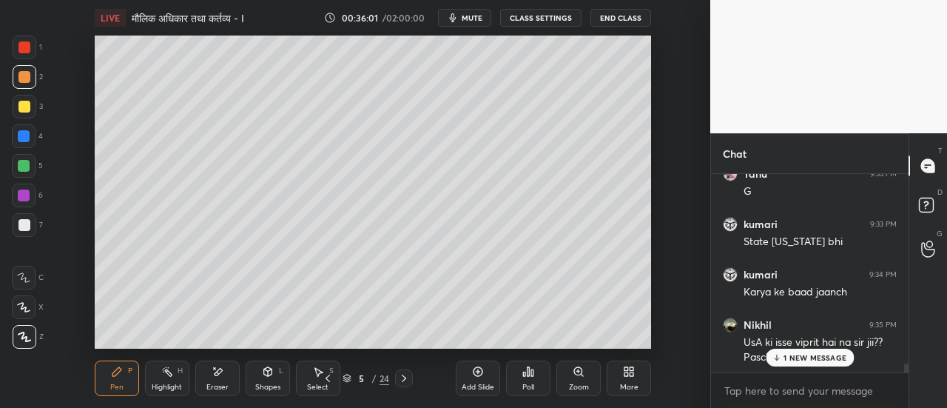
scroll to position [4223, 0]
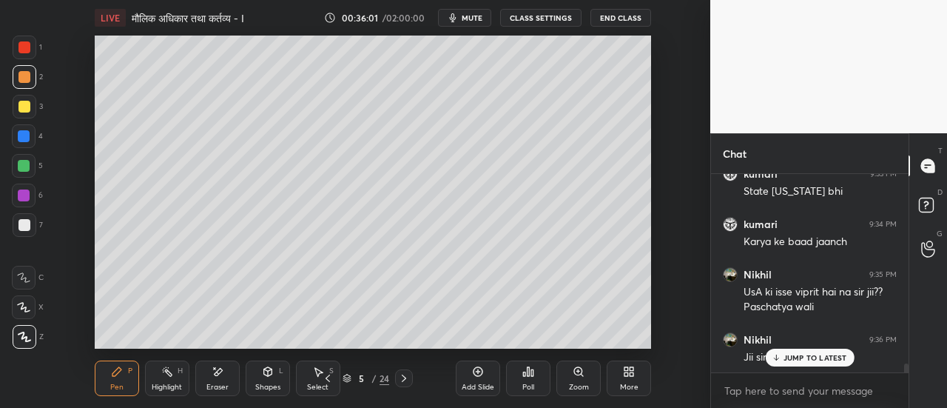
click at [22, 226] on div at bounding box center [24, 225] width 12 height 12
click at [525, 338] on div "Poll" at bounding box center [528, 378] width 44 height 83
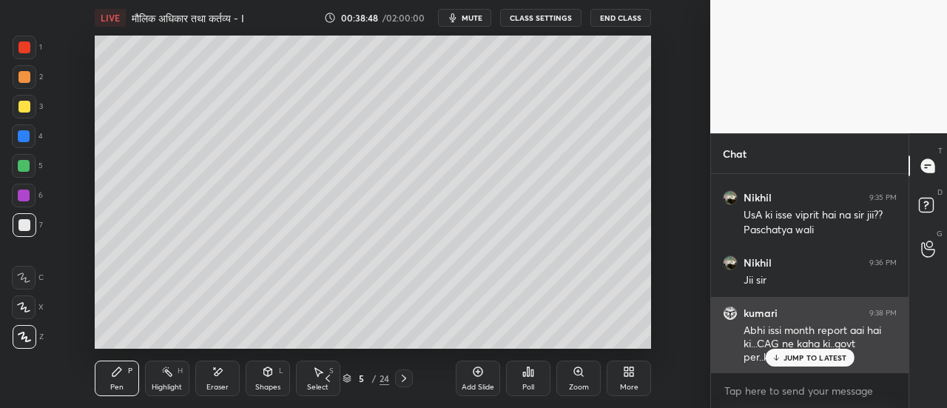
click at [798, 357] on p "JUMP TO LATEST" at bounding box center [815, 357] width 64 height 9
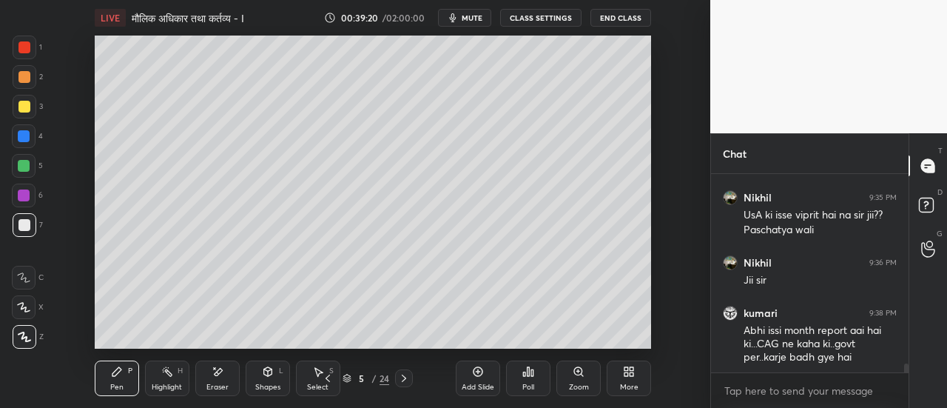
scroll to position [4350, 0]
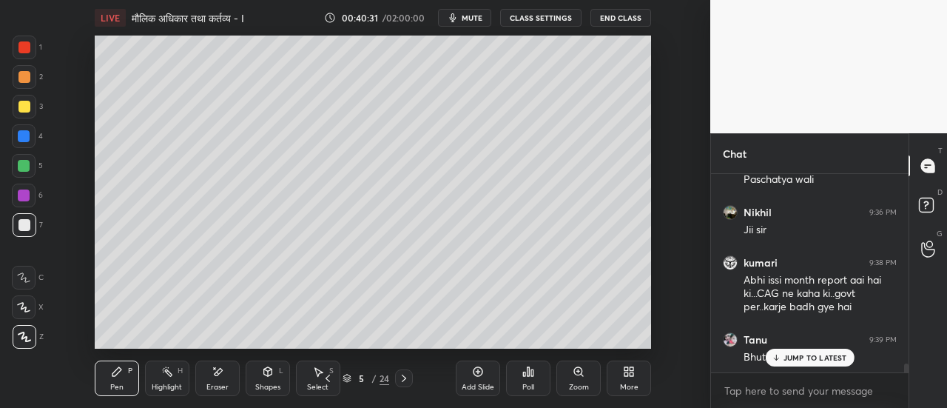
click at [795, 356] on p "JUMP TO LATEST" at bounding box center [815, 357] width 64 height 9
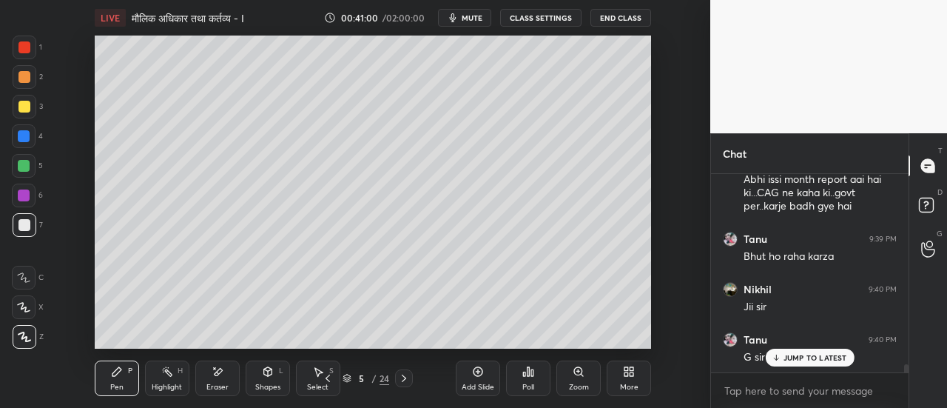
scroll to position [4501, 0]
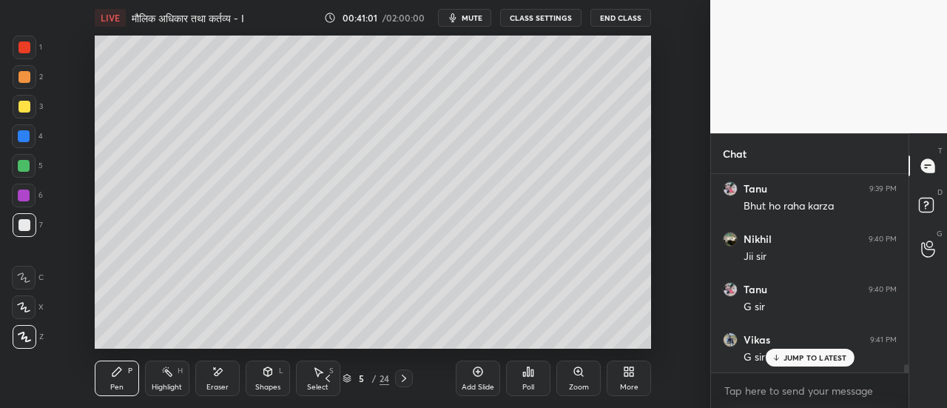
click at [405, 378] on icon at bounding box center [404, 377] width 4 height 7
click at [25, 109] on div at bounding box center [24, 107] width 12 height 12
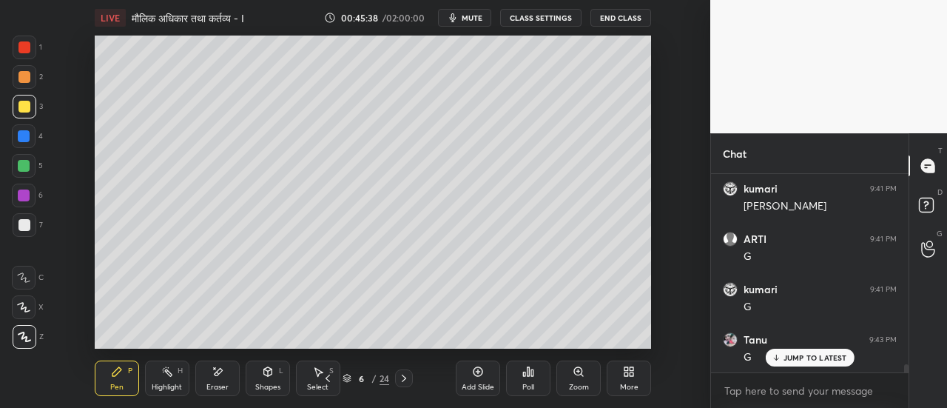
scroll to position [4753, 0]
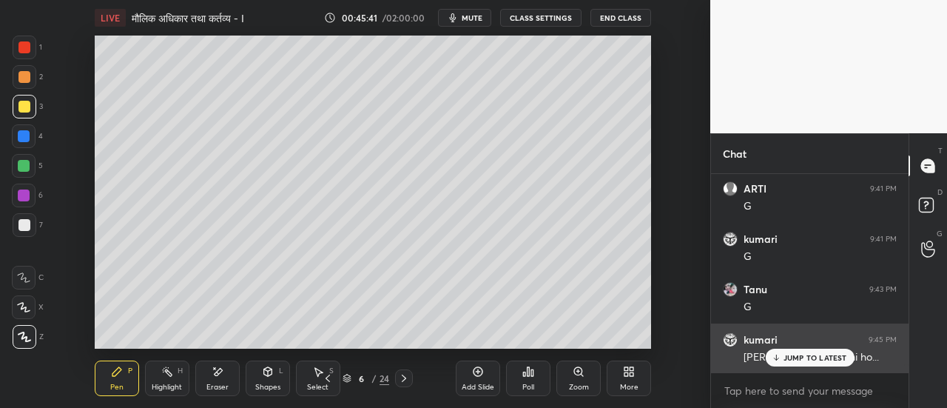
click at [794, 356] on p "JUMP TO LATEST" at bounding box center [815, 357] width 64 height 9
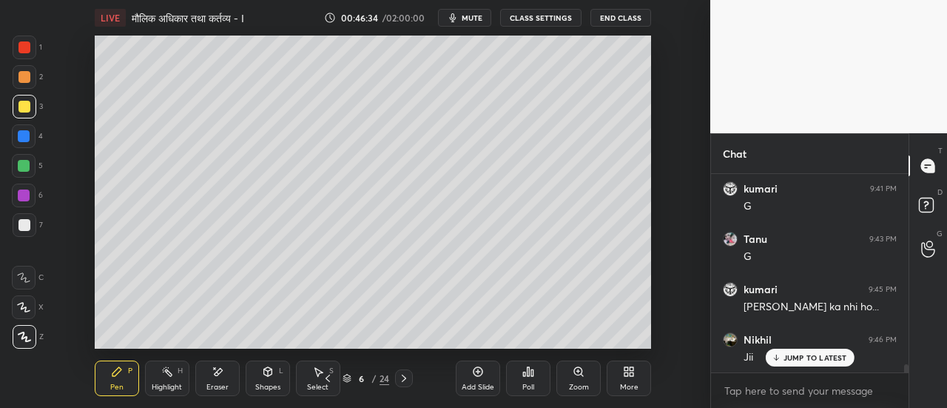
scroll to position [4853, 0]
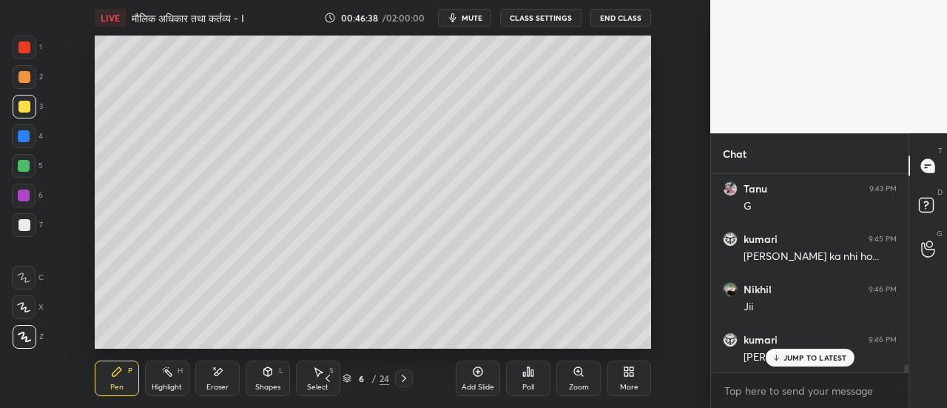
click at [402, 380] on icon at bounding box center [404, 378] width 12 height 12
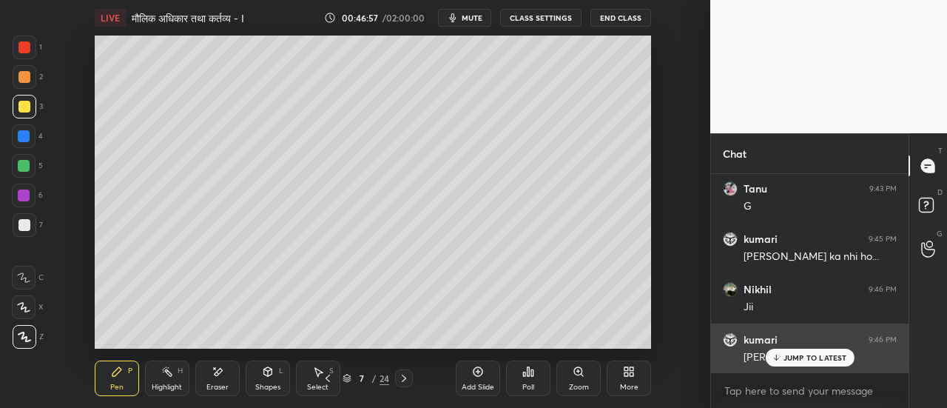
click at [794, 357] on p "JUMP TO LATEST" at bounding box center [815, 357] width 64 height 9
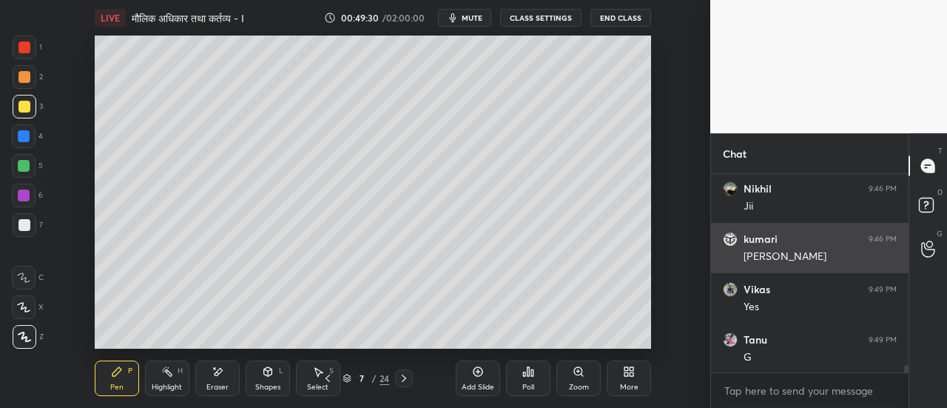
scroll to position [5004, 0]
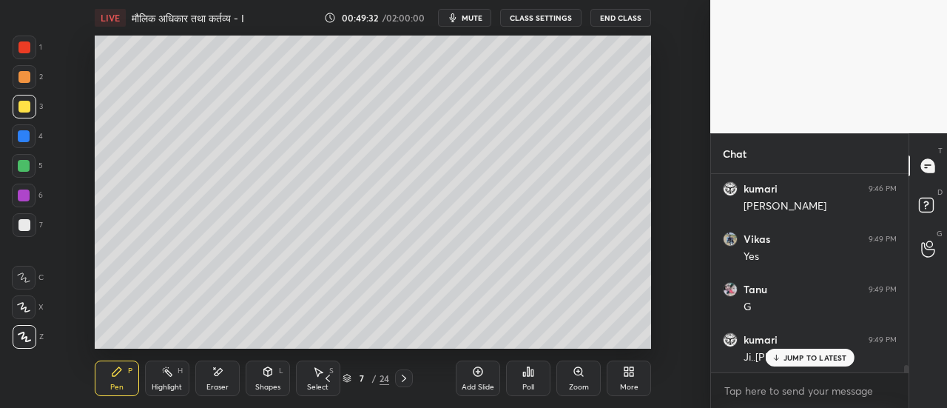
click at [788, 359] on p "JUMP TO LATEST" at bounding box center [815, 357] width 64 height 9
click at [22, 229] on div at bounding box center [24, 225] width 12 height 12
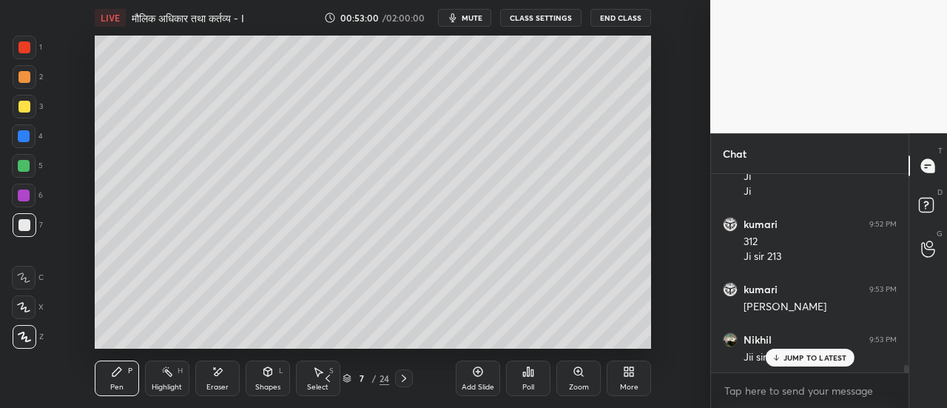
scroll to position [5336, 0]
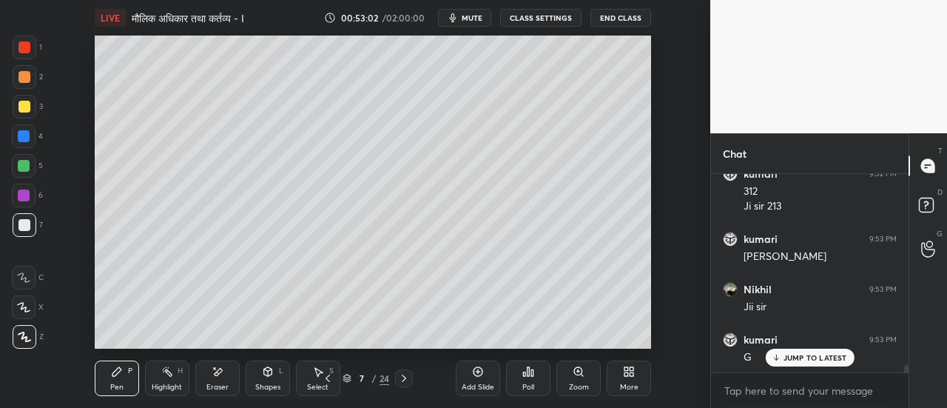
click at [471, 20] on span "mute" at bounding box center [472, 18] width 21 height 10
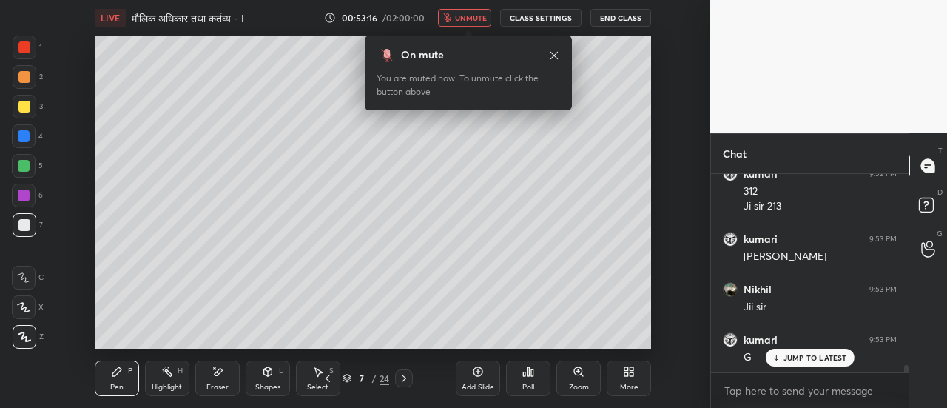
scroll to position [5386, 0]
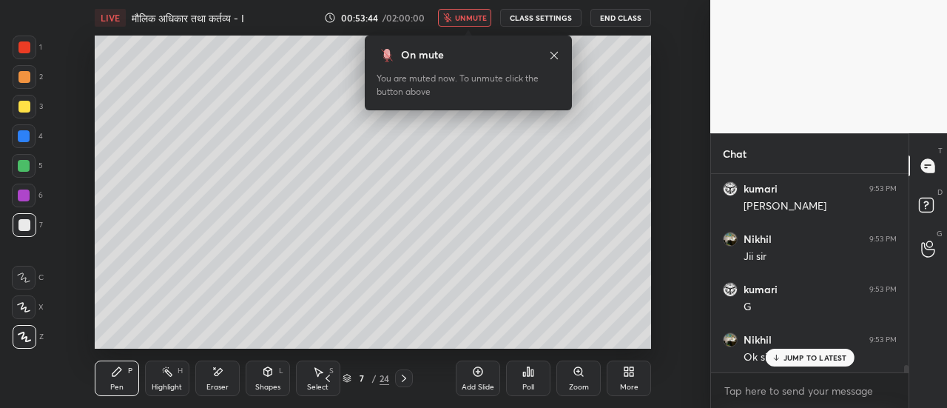
click at [479, 21] on span "unmute" at bounding box center [471, 18] width 32 height 10
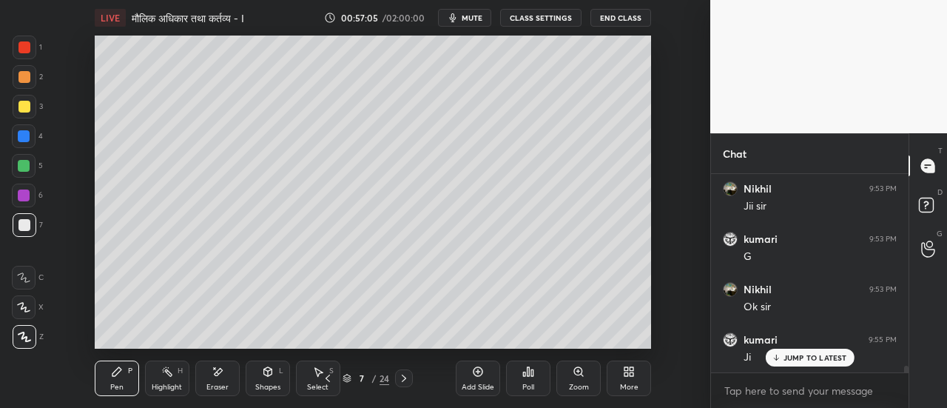
scroll to position [5486, 0]
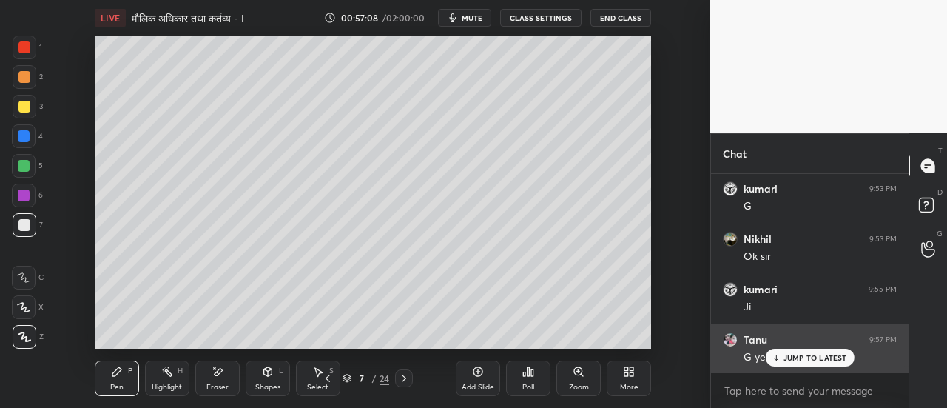
click at [808, 356] on p "JUMP TO LATEST" at bounding box center [815, 357] width 64 height 9
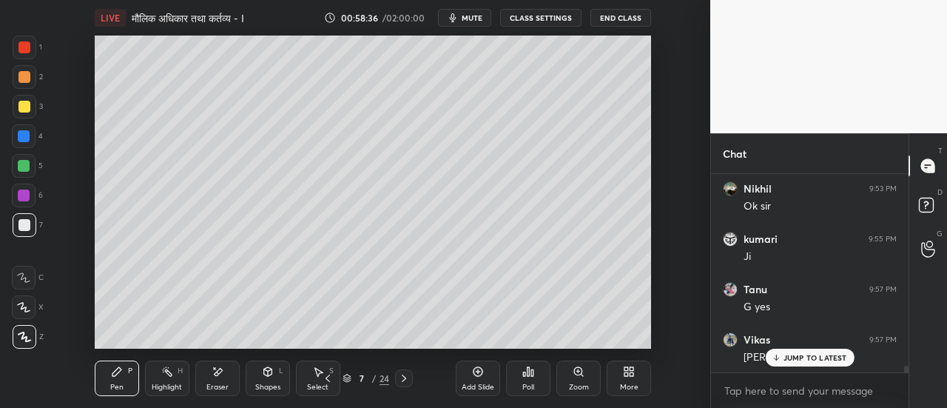
scroll to position [5600, 0]
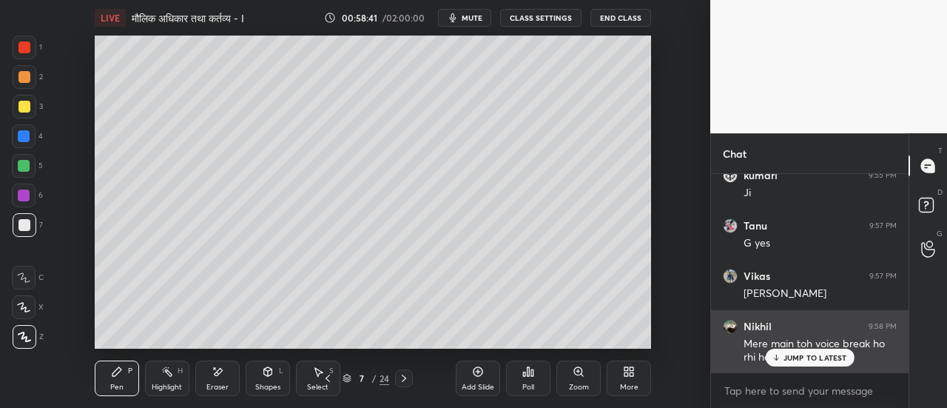
click at [792, 359] on p "JUMP TO LATEST" at bounding box center [815, 357] width 64 height 9
click at [803, 357] on p "JUMP TO LATEST" at bounding box center [815, 357] width 64 height 9
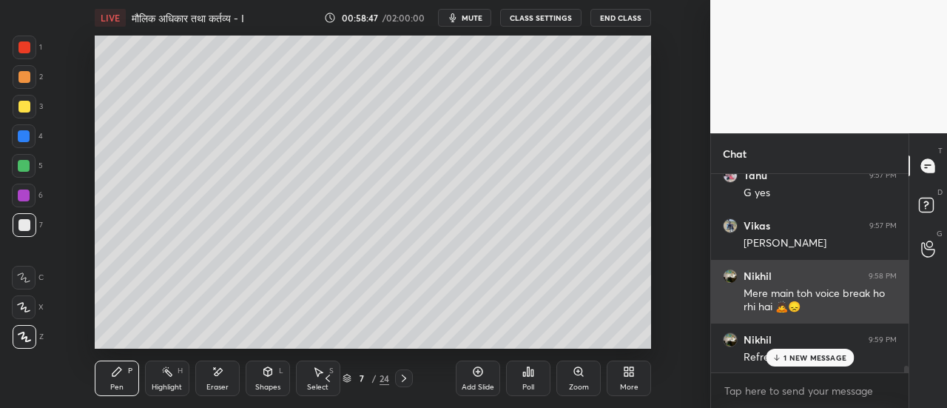
scroll to position [5714, 0]
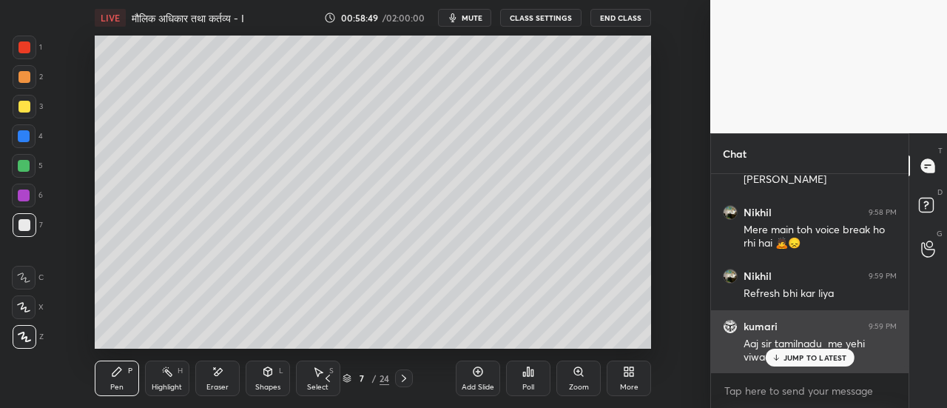
click at [806, 355] on p "JUMP TO LATEST" at bounding box center [815, 357] width 64 height 9
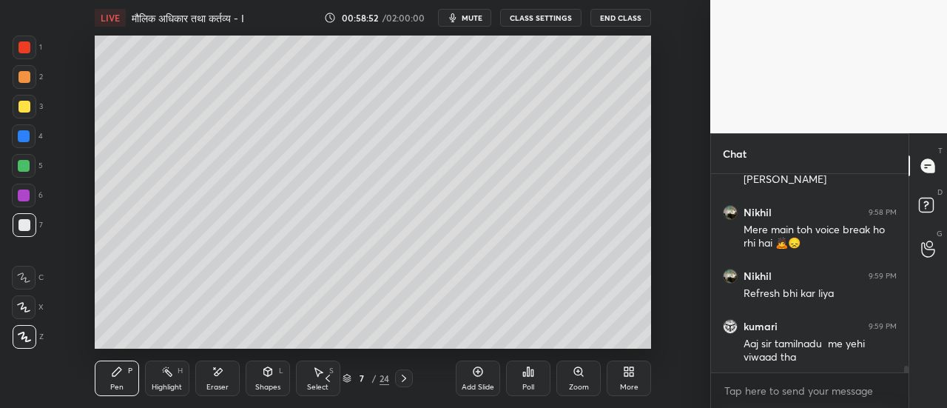
scroll to position [5765, 0]
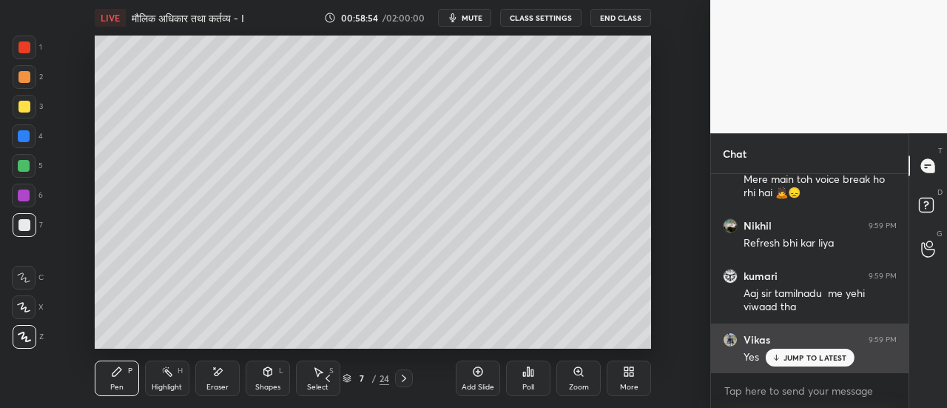
click at [806, 353] on p "JUMP TO LATEST" at bounding box center [815, 357] width 64 height 9
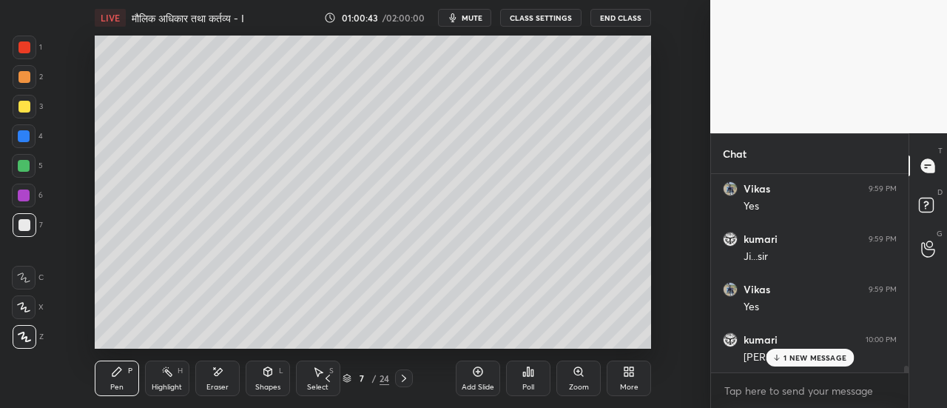
scroll to position [5966, 0]
click at [402, 382] on icon at bounding box center [404, 378] width 12 height 12
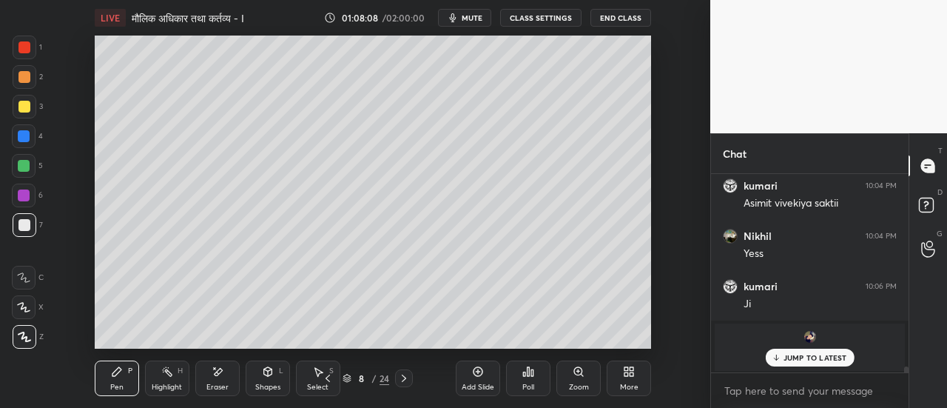
scroll to position [6271, 0]
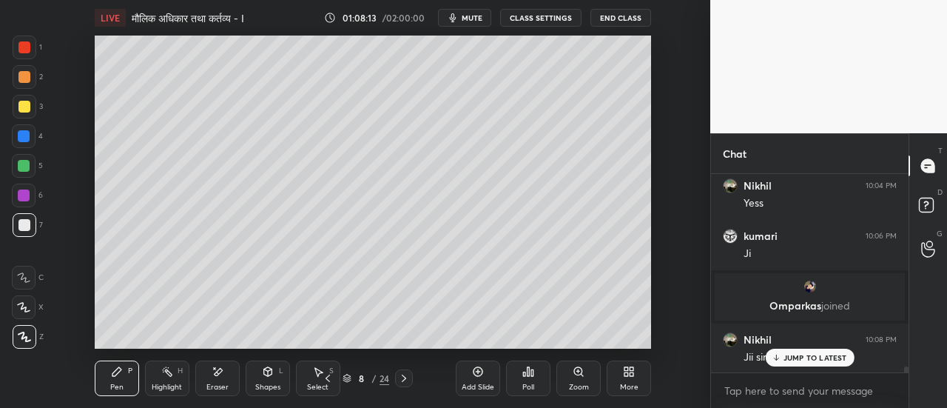
click at [811, 288] on img "grid" at bounding box center [810, 286] width 15 height 15
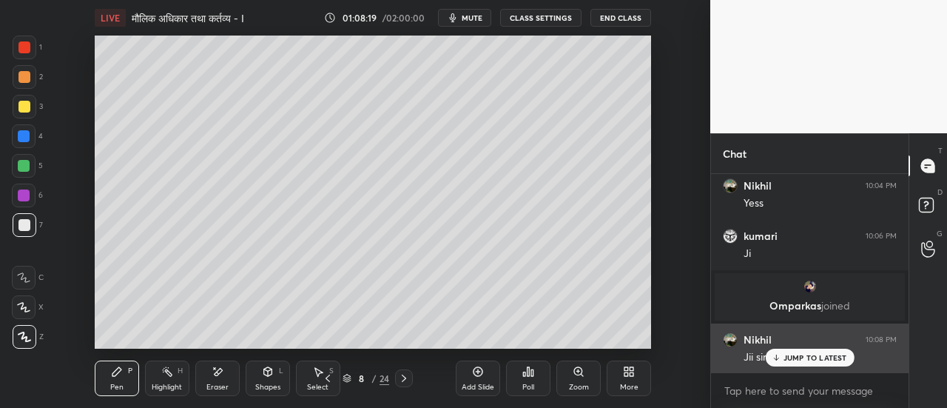
click at [807, 357] on p "JUMP TO LATEST" at bounding box center [815, 357] width 64 height 9
click at [816, 354] on p "JUMP TO LATEST" at bounding box center [815, 357] width 64 height 9
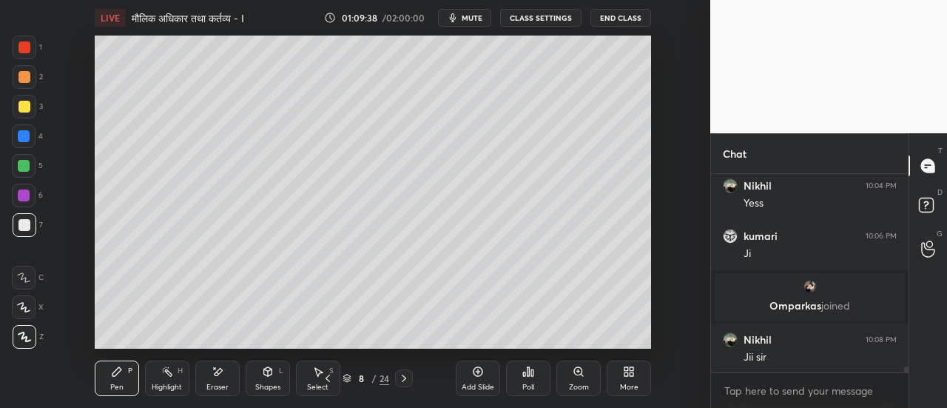
click at [404, 382] on icon at bounding box center [404, 378] width 12 height 12
click at [404, 380] on icon at bounding box center [404, 377] width 4 height 7
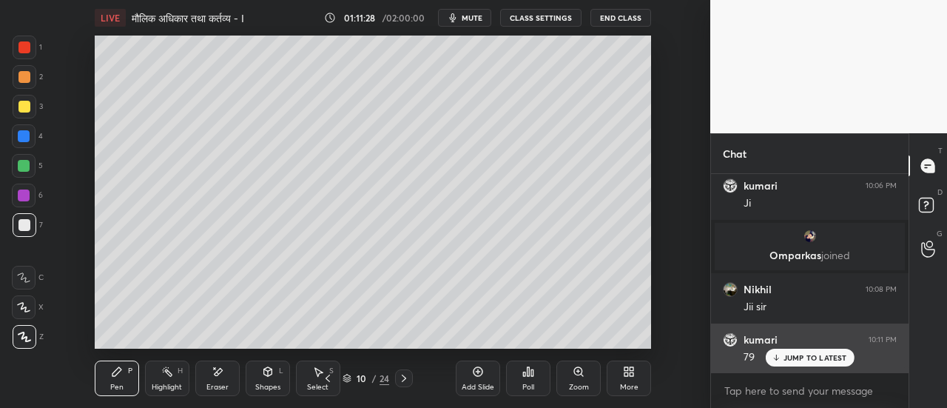
click at [802, 360] on p "JUMP TO LATEST" at bounding box center [815, 357] width 64 height 9
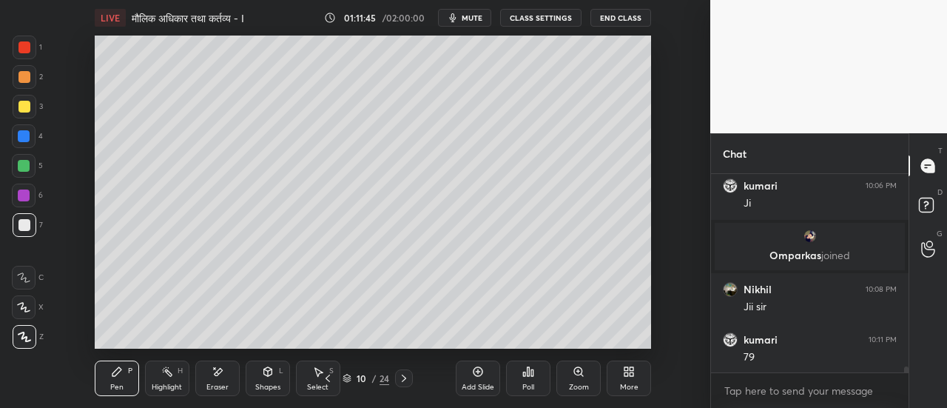
click at [27, 109] on div at bounding box center [24, 107] width 12 height 12
click at [29, 50] on div at bounding box center [24, 47] width 12 height 12
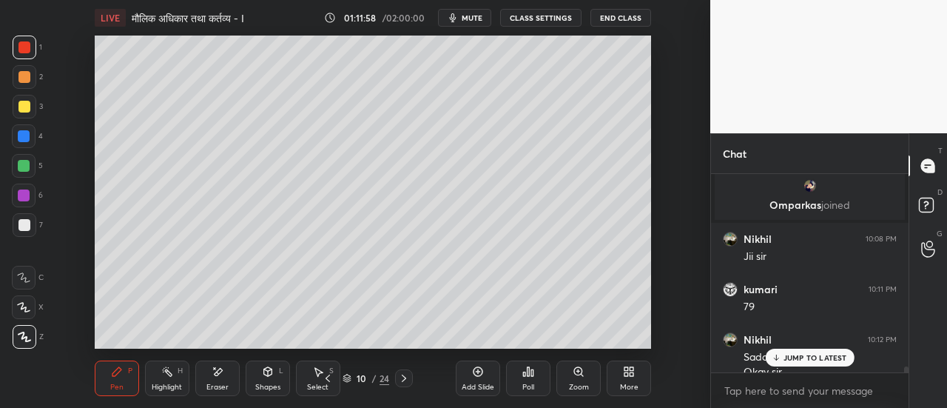
scroll to position [6386, 0]
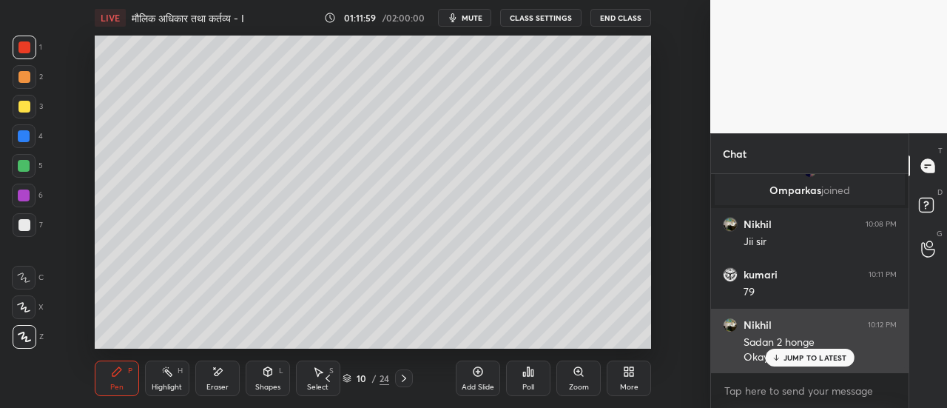
click at [806, 359] on p "JUMP TO LATEST" at bounding box center [815, 357] width 64 height 9
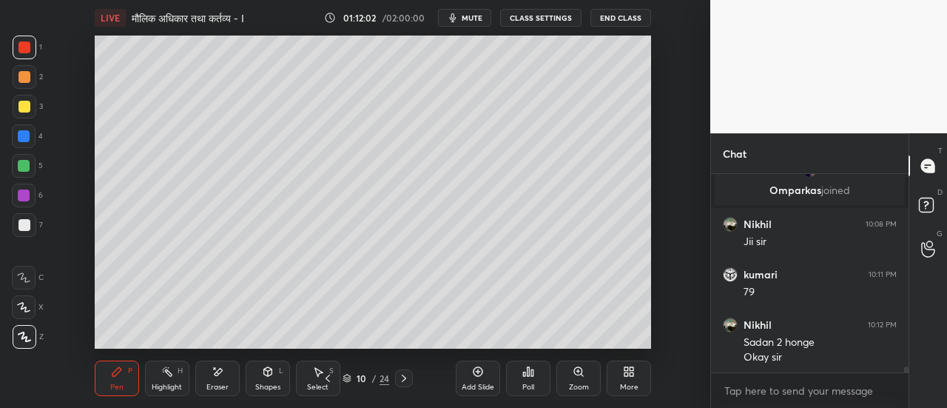
click at [475, 21] on span "mute" at bounding box center [472, 18] width 21 height 10
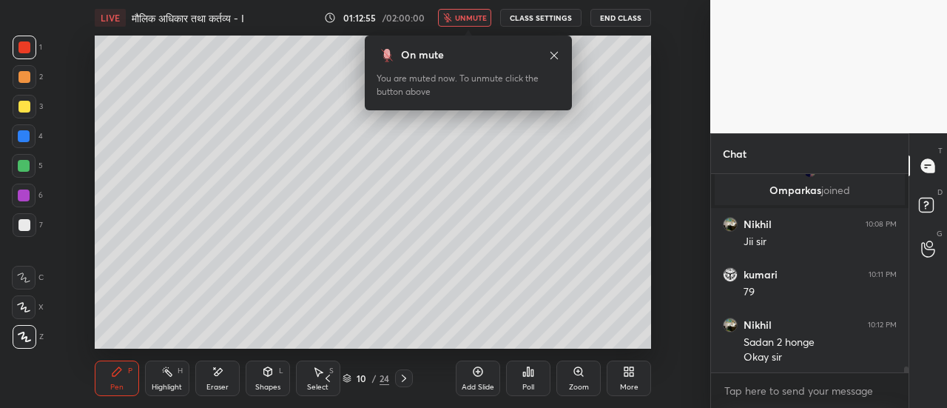
scroll to position [6436, 0]
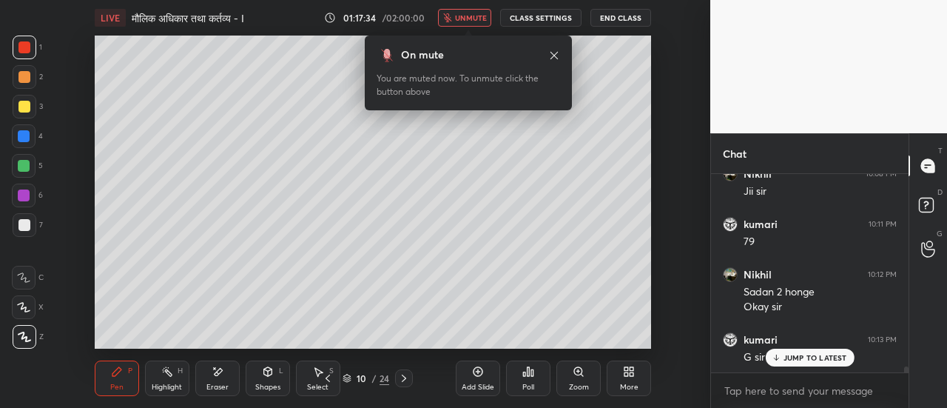
click at [462, 20] on span "unmute" at bounding box center [471, 18] width 32 height 10
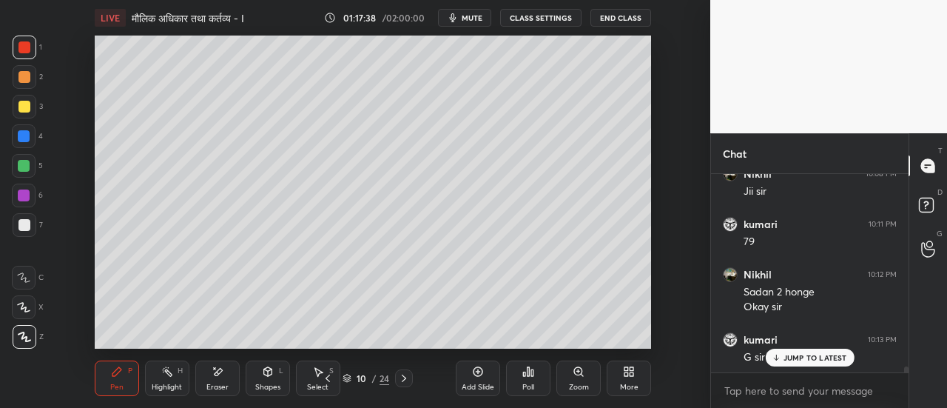
click at [217, 381] on div "Eraser" at bounding box center [217, 378] width 44 height 36
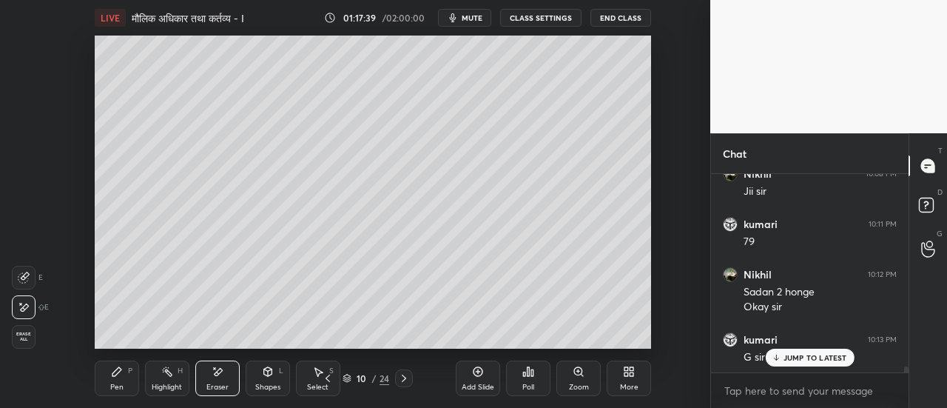
scroll to position [6487, 0]
click at [120, 377] on icon at bounding box center [117, 371] width 12 height 12
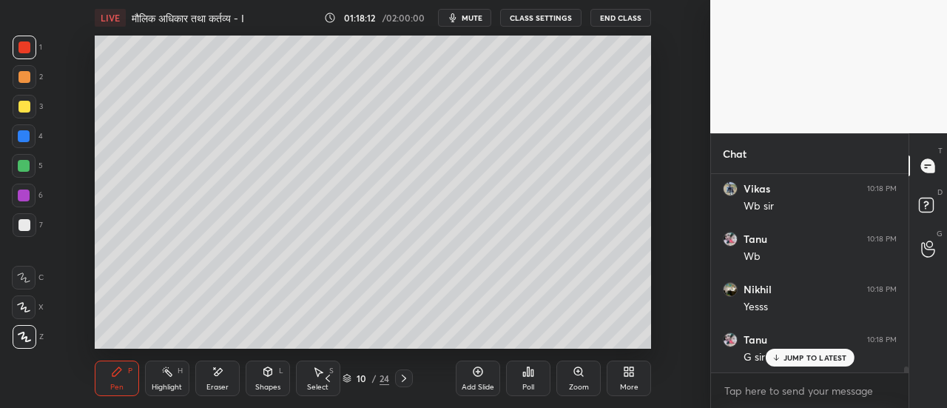
scroll to position [6738, 0]
click at [795, 357] on p "JUMP TO LATEST" at bounding box center [815, 357] width 64 height 9
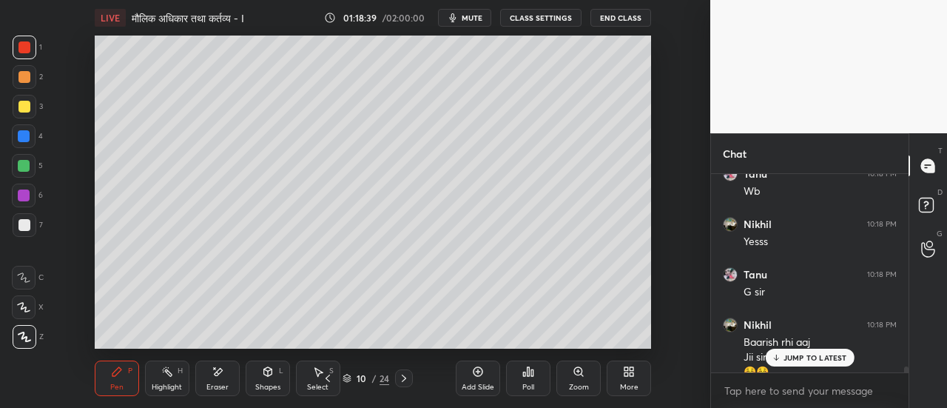
scroll to position [6768, 0]
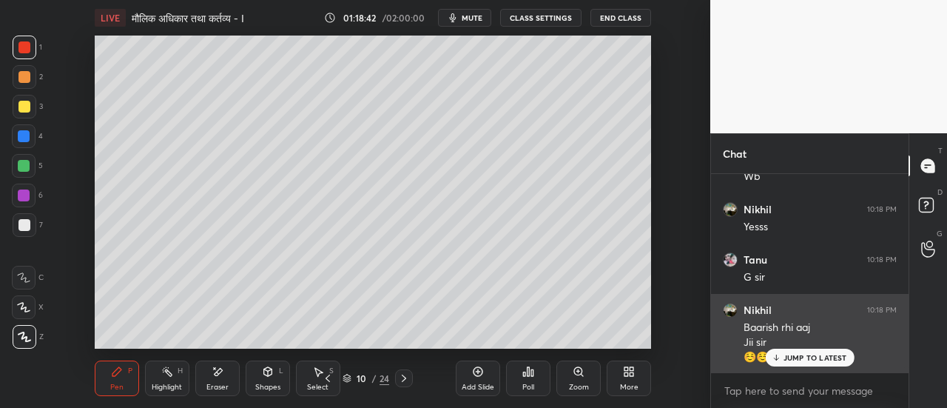
click at [805, 360] on p "JUMP TO LATEST" at bounding box center [815, 357] width 64 height 9
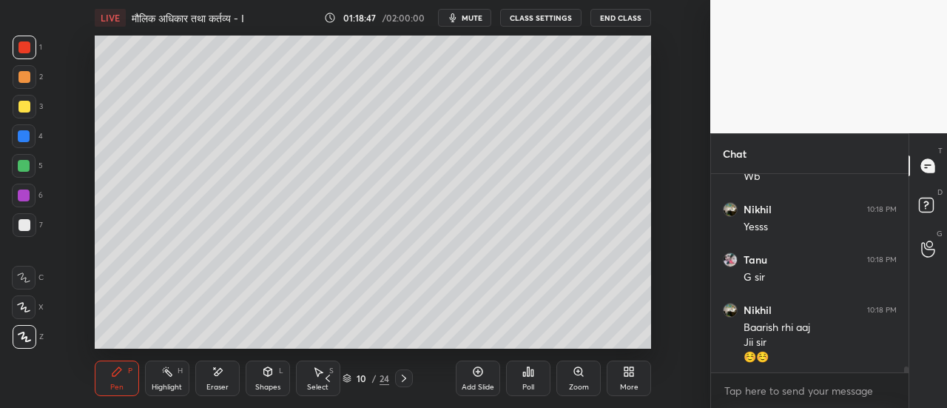
scroll to position [6818, 0]
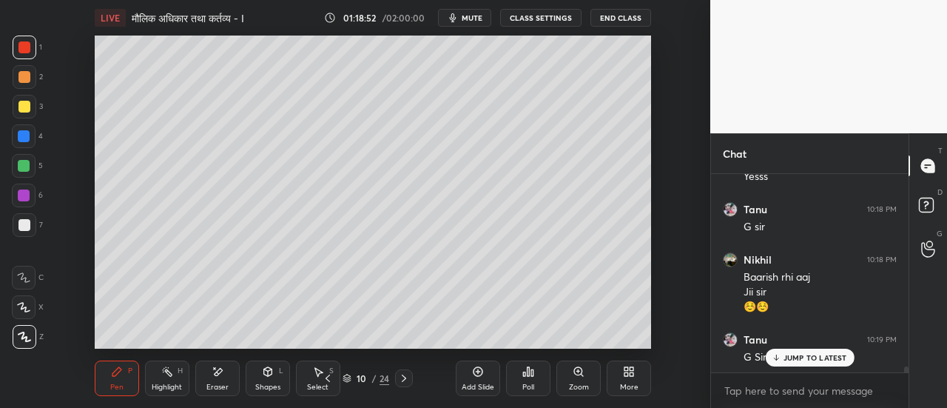
click at [27, 109] on div at bounding box center [24, 107] width 12 height 12
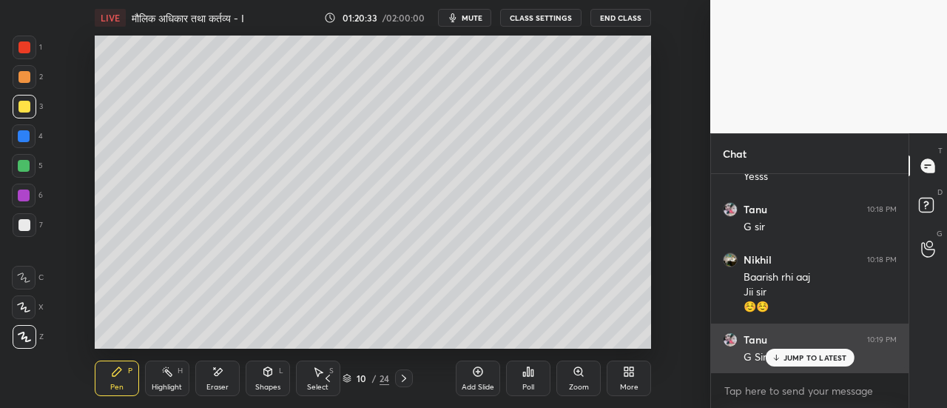
click at [800, 357] on p "JUMP TO LATEST" at bounding box center [815, 357] width 64 height 9
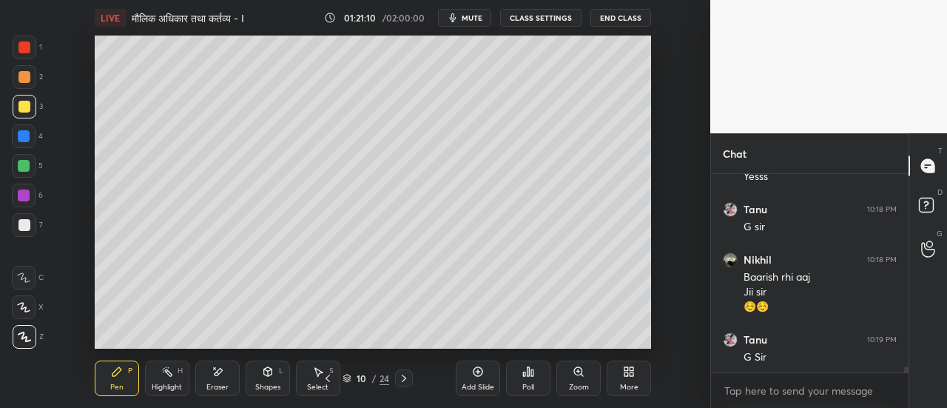
click at [27, 226] on div at bounding box center [24, 225] width 12 height 12
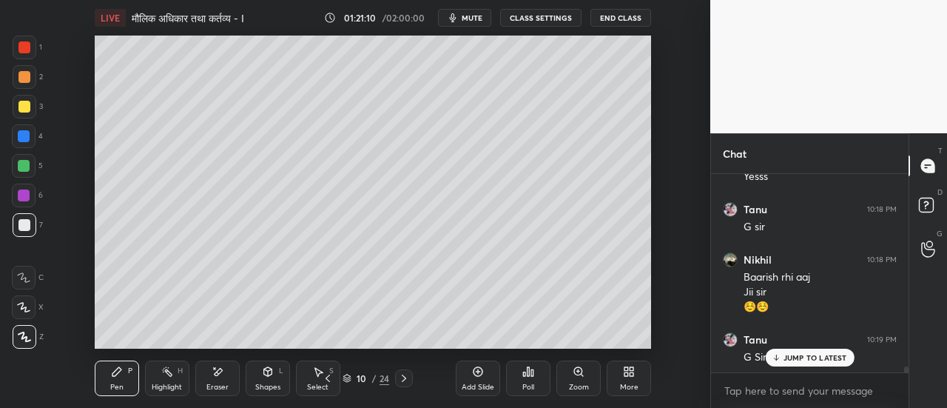
scroll to position [6868, 0]
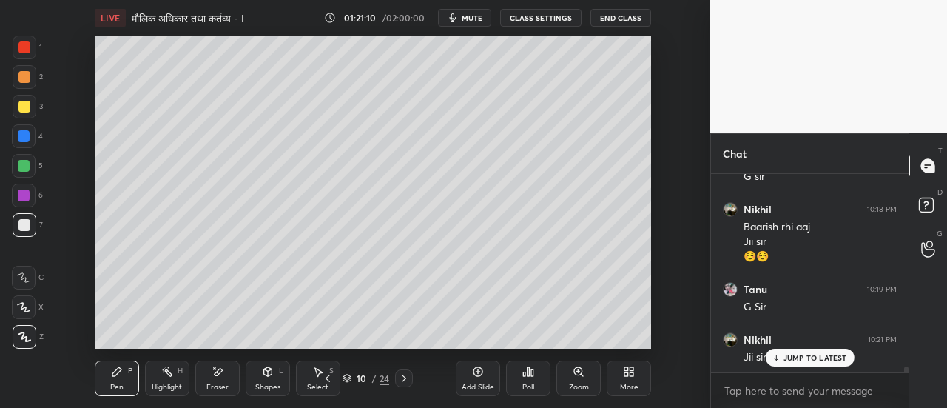
click at [29, 309] on icon at bounding box center [23, 307] width 13 height 10
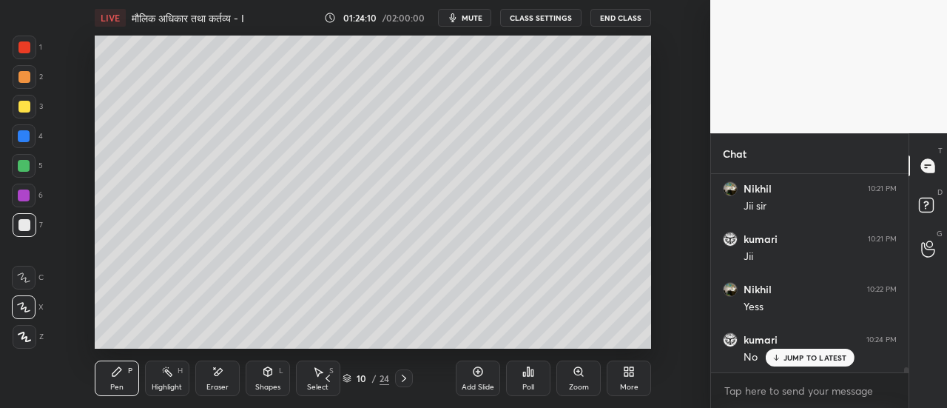
scroll to position [7070, 0]
click at [27, 82] on div at bounding box center [24, 77] width 12 height 12
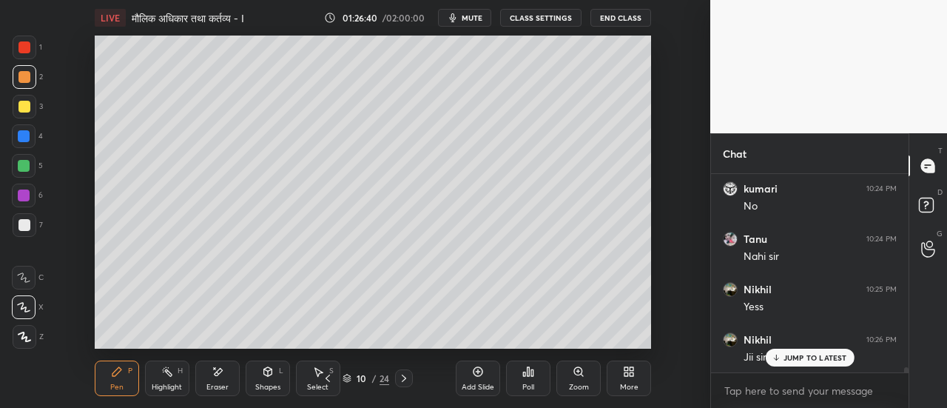
click at [405, 380] on icon at bounding box center [404, 378] width 12 height 12
click at [27, 107] on div at bounding box center [24, 107] width 12 height 12
click at [21, 233] on div at bounding box center [25, 225] width 24 height 24
click at [25, 109] on div at bounding box center [24, 107] width 12 height 12
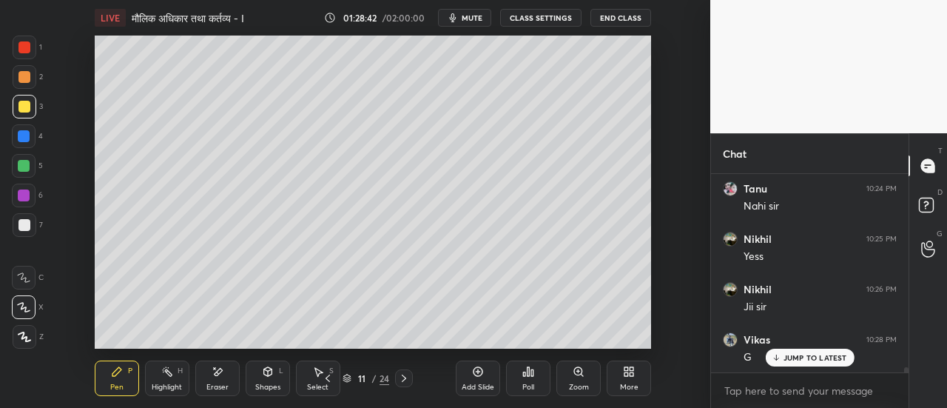
scroll to position [7271, 0]
click at [24, 79] on div at bounding box center [24, 77] width 12 height 12
click at [22, 229] on div at bounding box center [24, 225] width 12 height 12
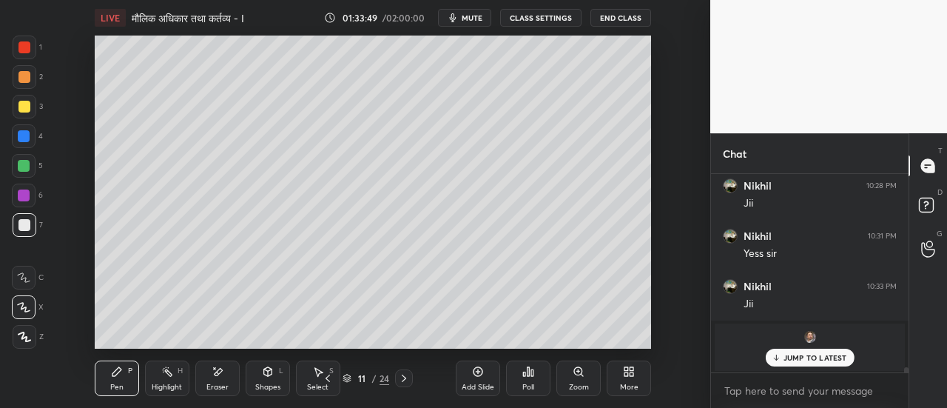
click at [809, 359] on p "JUMP TO LATEST" at bounding box center [815, 357] width 64 height 9
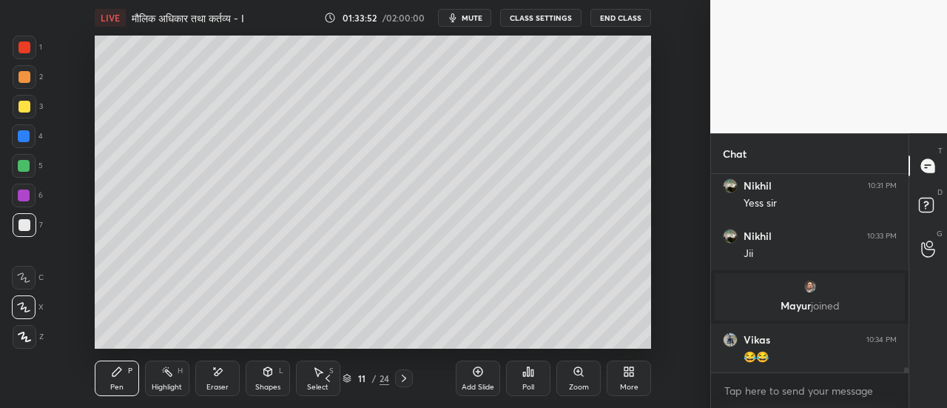
click at [810, 289] on img "grid" at bounding box center [810, 286] width 15 height 15
click at [808, 291] on img "grid" at bounding box center [810, 286] width 15 height 15
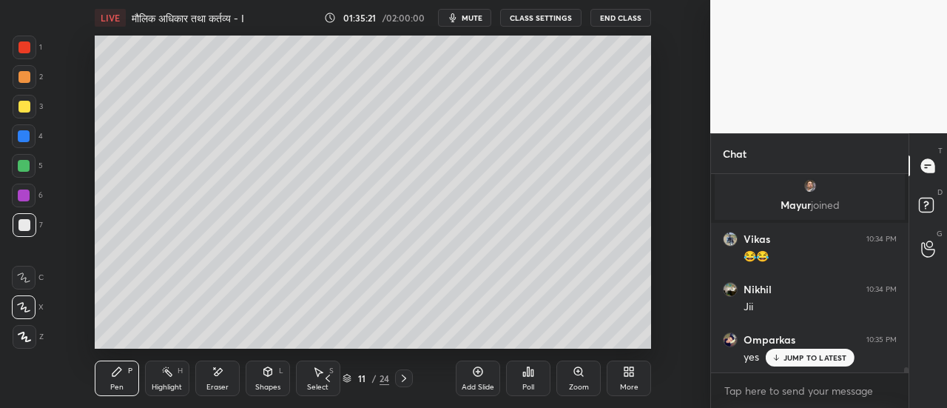
scroll to position [7626, 0]
click at [324, 380] on icon at bounding box center [328, 378] width 12 height 12
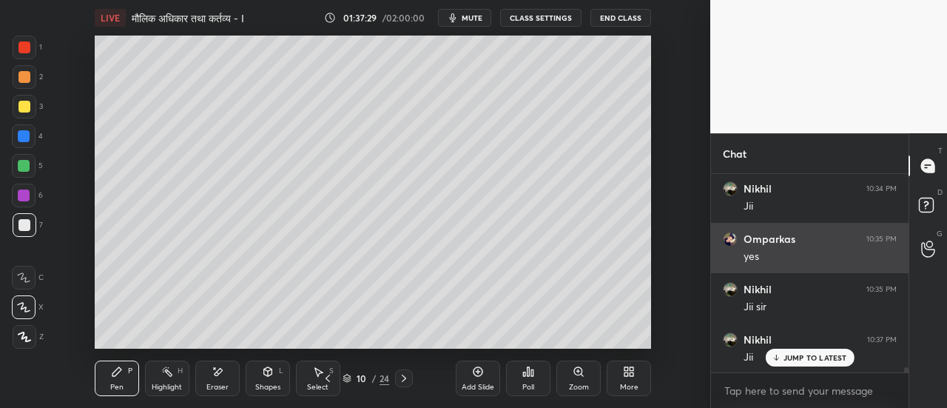
click at [729, 236] on img "grid" at bounding box center [730, 239] width 15 height 15
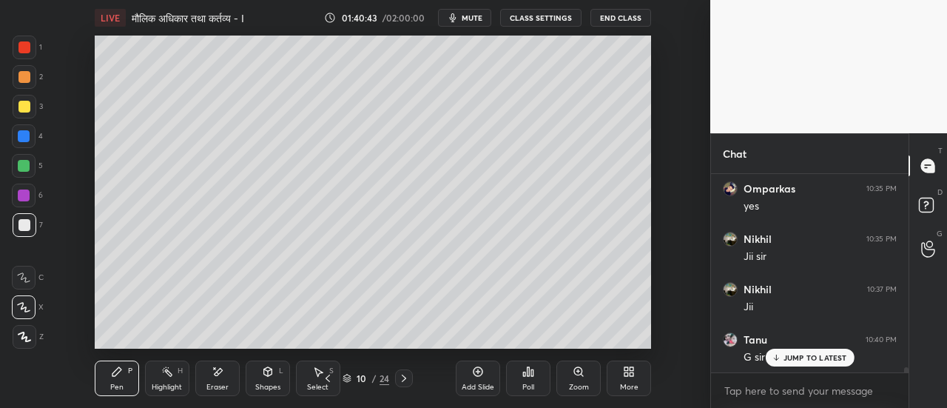
click at [404, 380] on icon at bounding box center [404, 377] width 4 height 7
click at [405, 379] on icon at bounding box center [404, 377] width 4 height 7
click at [27, 107] on div at bounding box center [24, 107] width 12 height 12
click at [27, 81] on div at bounding box center [24, 77] width 12 height 12
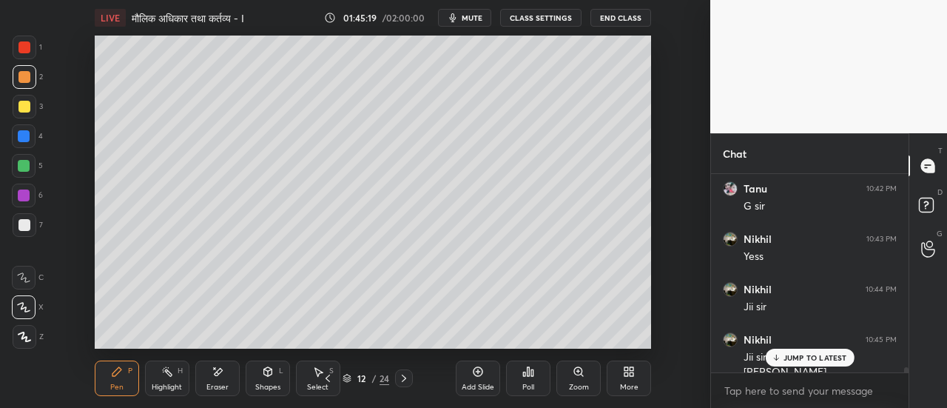
scroll to position [7943, 0]
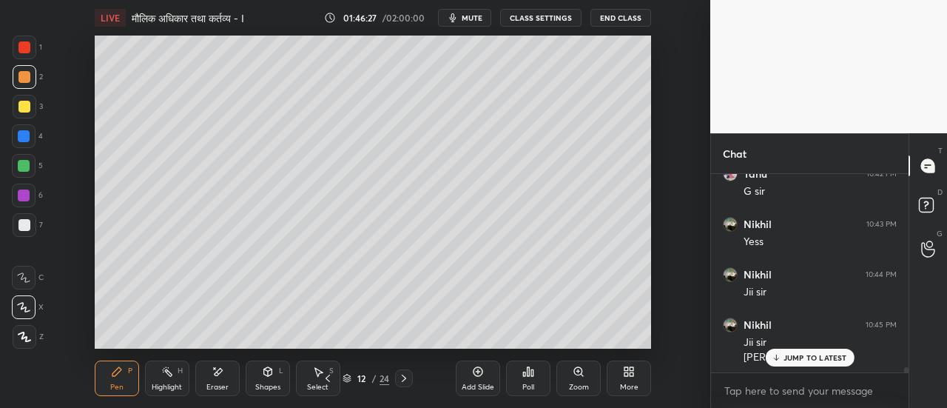
click at [405, 380] on icon at bounding box center [404, 378] width 12 height 12
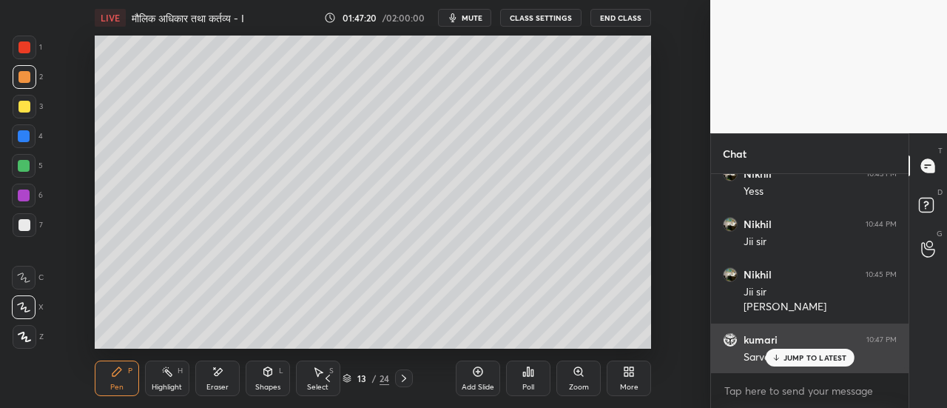
click at [795, 355] on p "JUMP TO LATEST" at bounding box center [815, 357] width 64 height 9
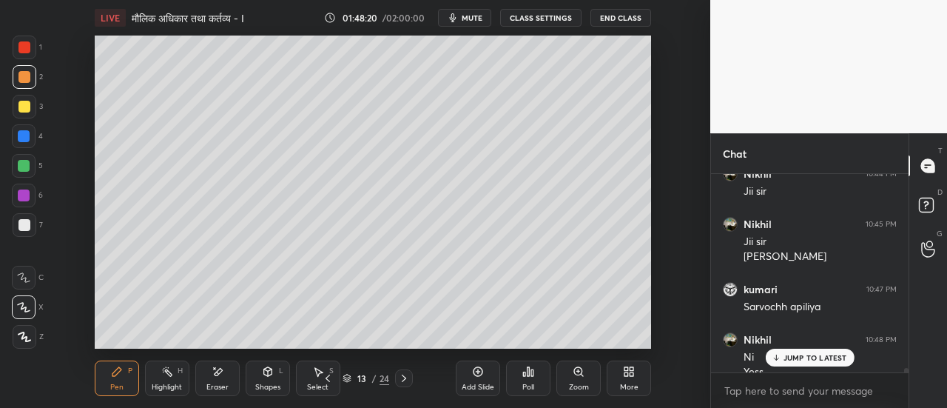
scroll to position [8058, 0]
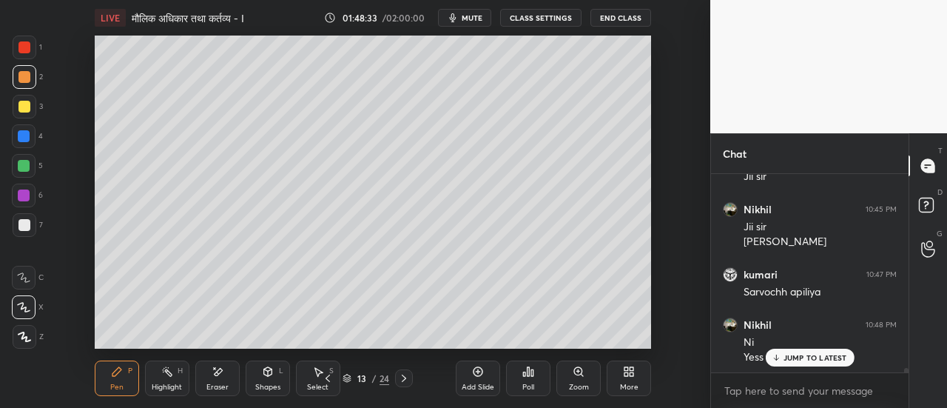
click at [404, 380] on icon at bounding box center [404, 377] width 4 height 7
click at [28, 340] on icon at bounding box center [24, 336] width 13 height 10
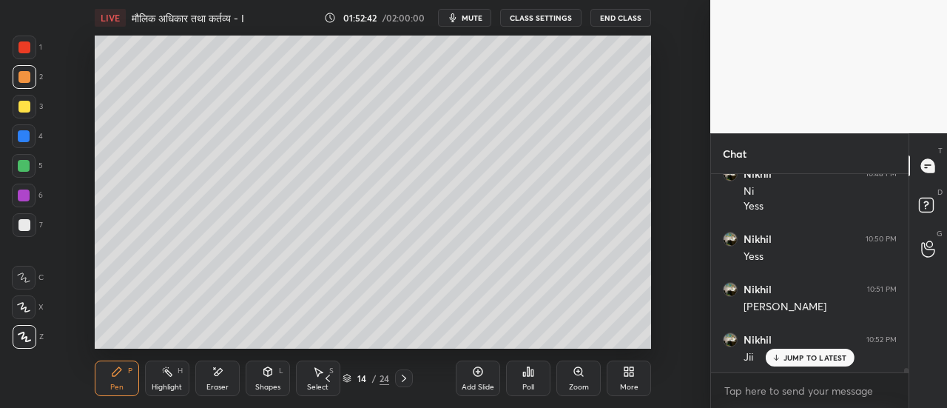
scroll to position [8259, 0]
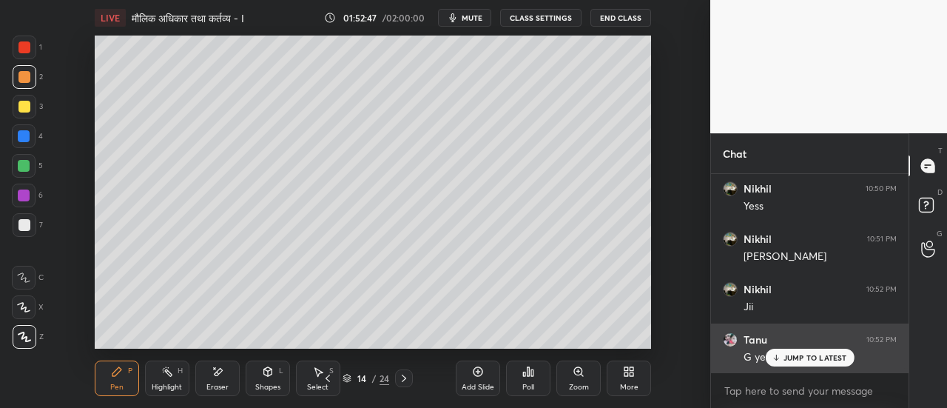
click at [793, 365] on div "JUMP TO LATEST" at bounding box center [809, 357] width 89 height 18
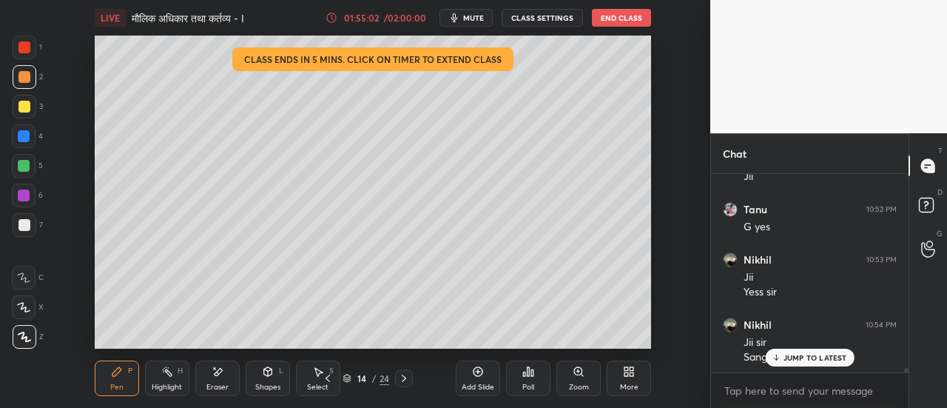
scroll to position [8440, 0]
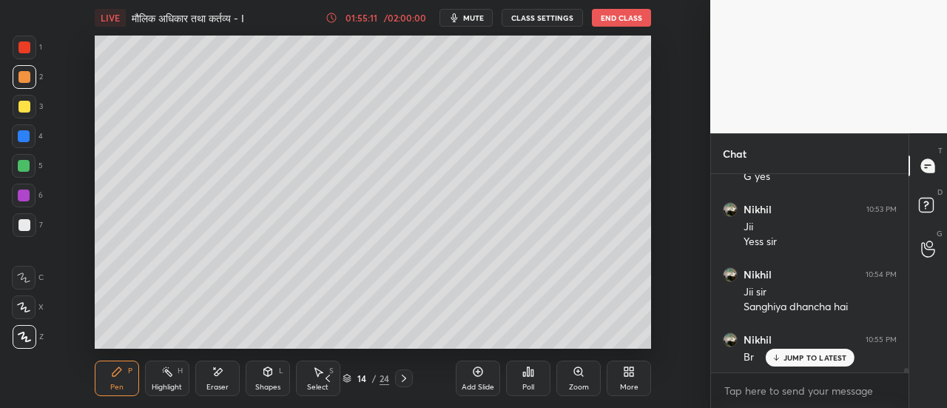
click at [25, 229] on div at bounding box center [24, 225] width 12 height 12
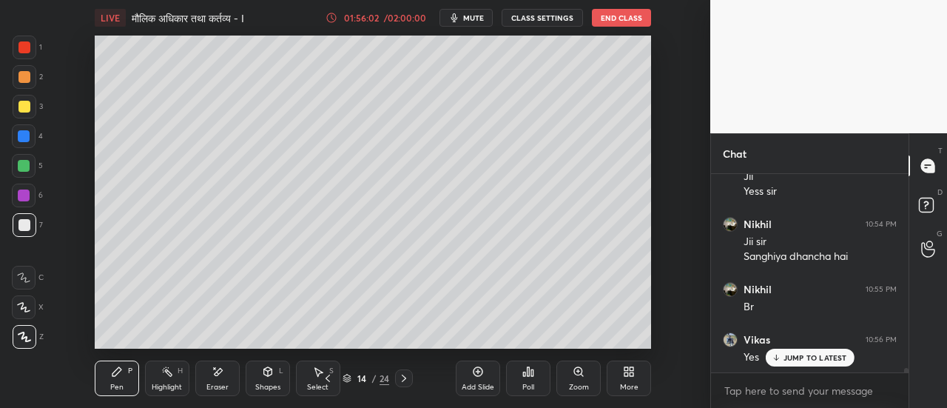
click at [24, 109] on div at bounding box center [24, 107] width 12 height 12
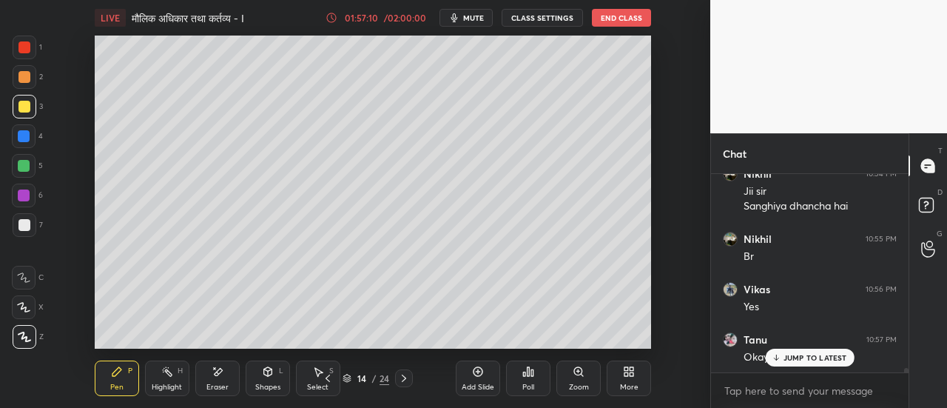
click at [786, 359] on p "JUMP TO LATEST" at bounding box center [815, 357] width 64 height 9
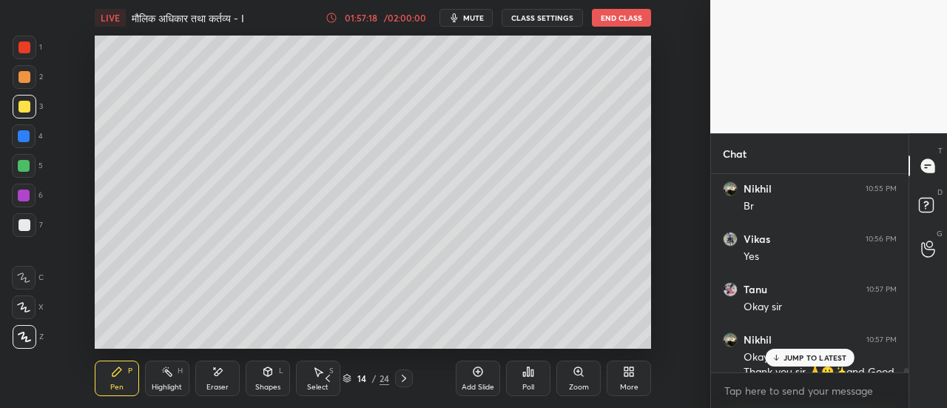
scroll to position [8619, 0]
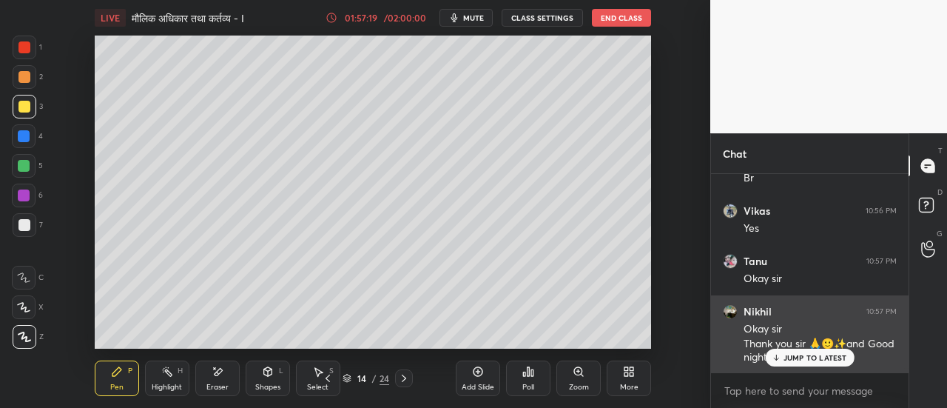
click at [810, 360] on p "JUMP TO LATEST" at bounding box center [815, 357] width 64 height 9
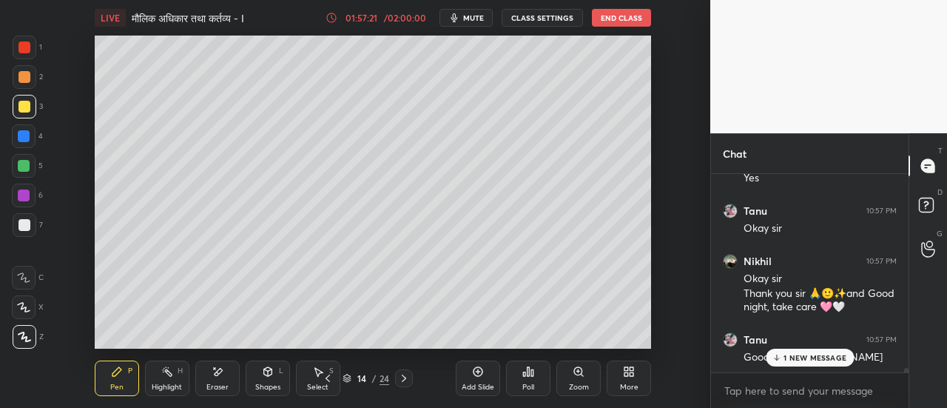
scroll to position [8720, 0]
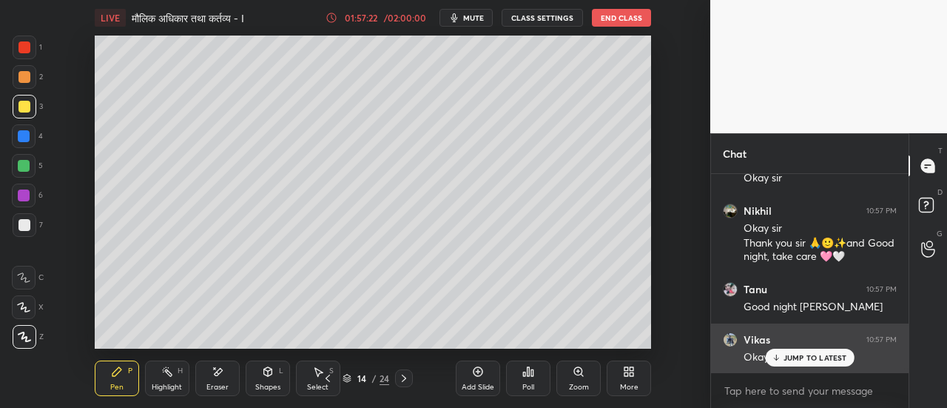
click at [805, 356] on p "JUMP TO LATEST" at bounding box center [815, 357] width 64 height 9
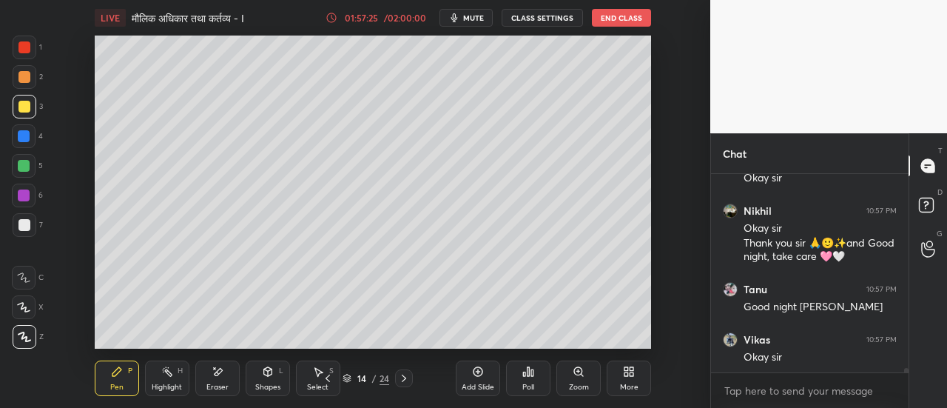
click at [624, 18] on button "End Class" at bounding box center [621, 18] width 59 height 18
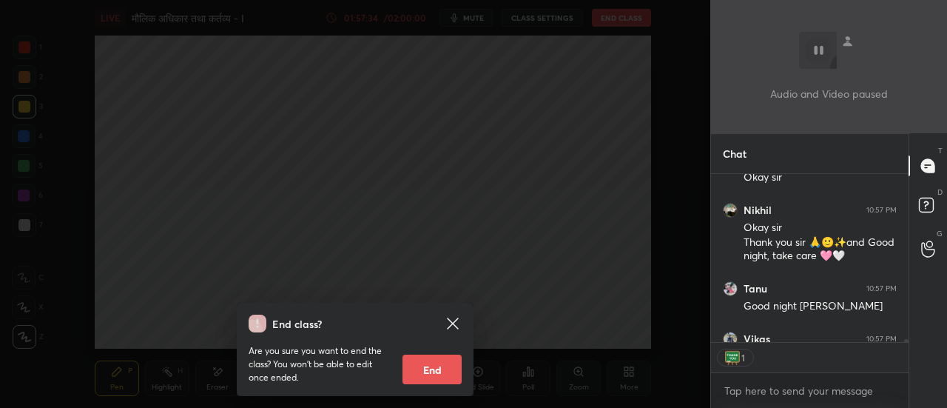
scroll to position [8765, 0]
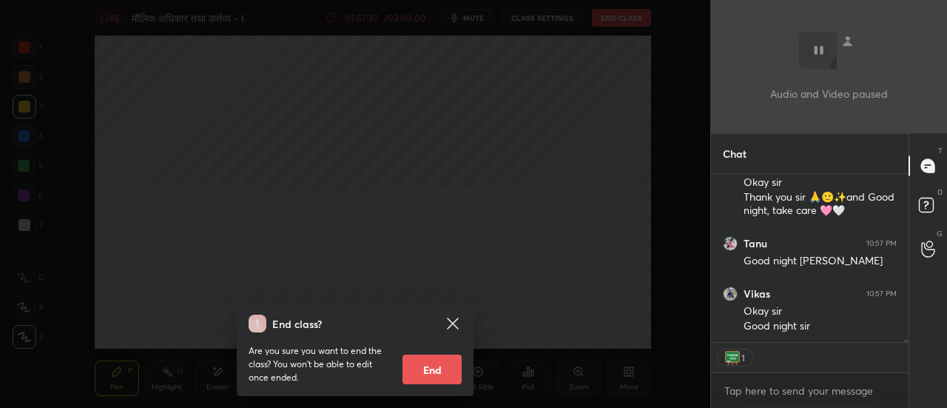
click at [450, 370] on button "End" at bounding box center [431, 369] width 59 height 30
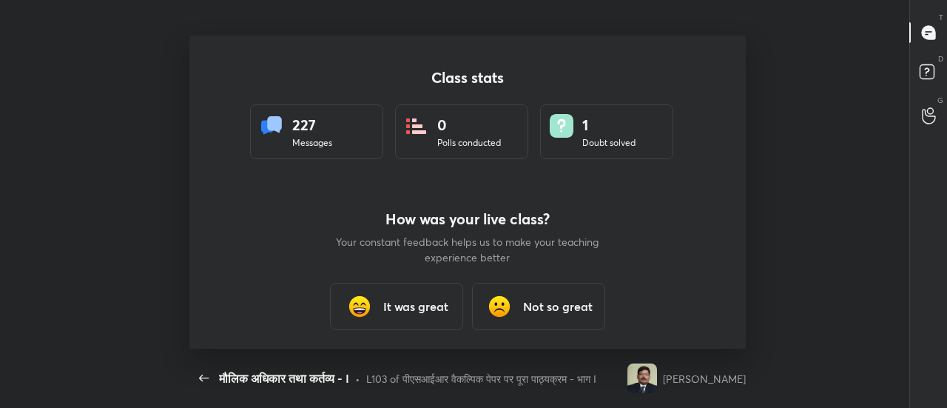
scroll to position [313, 935]
type textarea "x"
click at [428, 307] on h3 "It was great" at bounding box center [415, 306] width 65 height 18
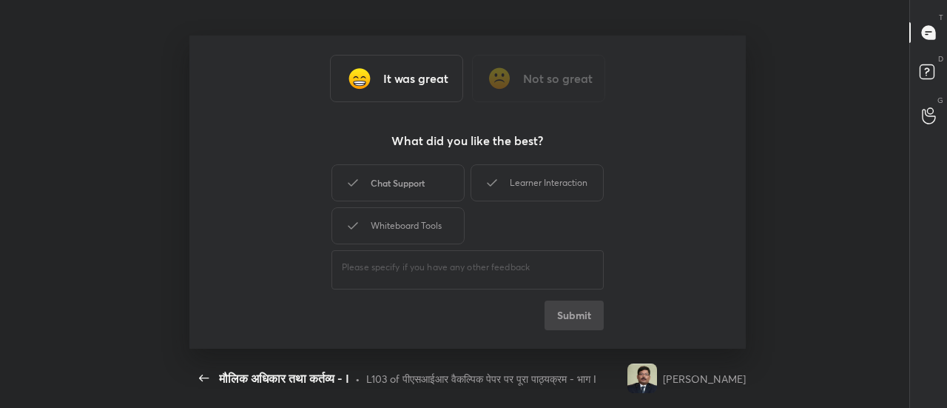
click at [421, 181] on div "Chat Support" at bounding box center [397, 182] width 133 height 37
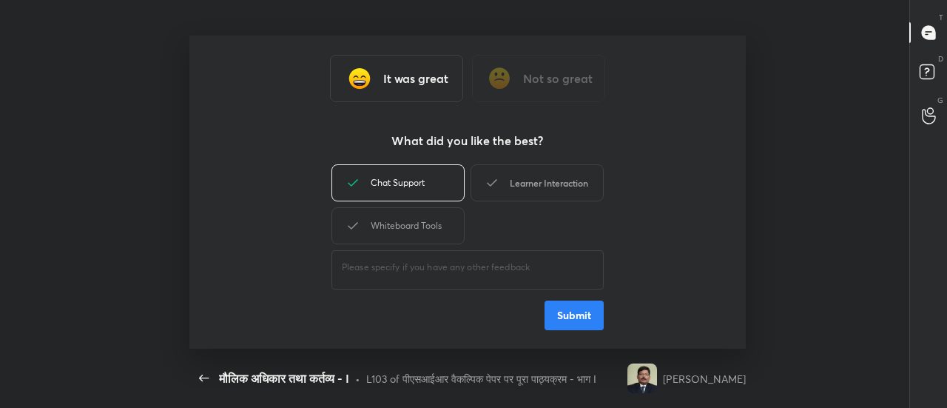
click at [549, 185] on div "Learner Interaction" at bounding box center [537, 182] width 133 height 37
click at [429, 229] on div "Whiteboard Tools" at bounding box center [397, 225] width 133 height 37
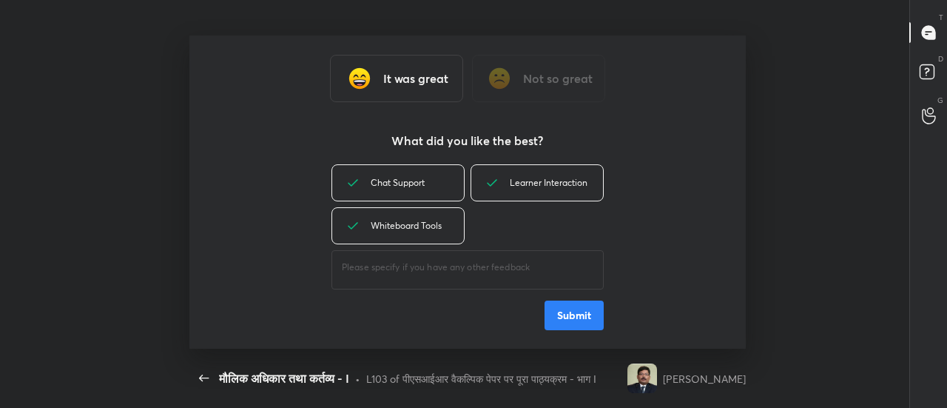
click at [584, 314] on button "Submit" at bounding box center [574, 315] width 59 height 30
